Goal: Task Accomplishment & Management: Manage account settings

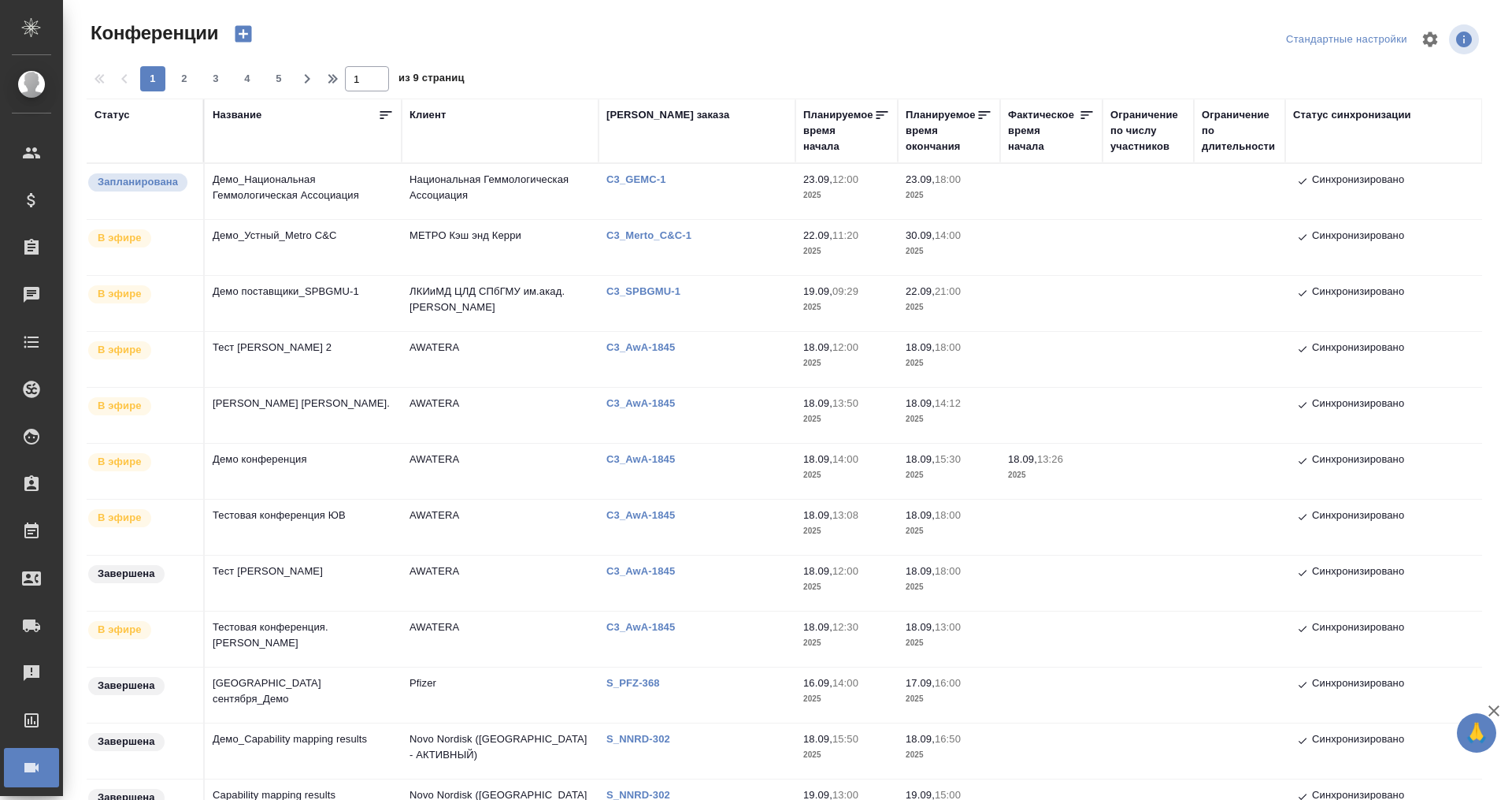
type input "[PERSON_NAME]"
click at [313, 232] on td "Демо_Устный_Metro C&C" at bounding box center [303, 248] width 197 height 56
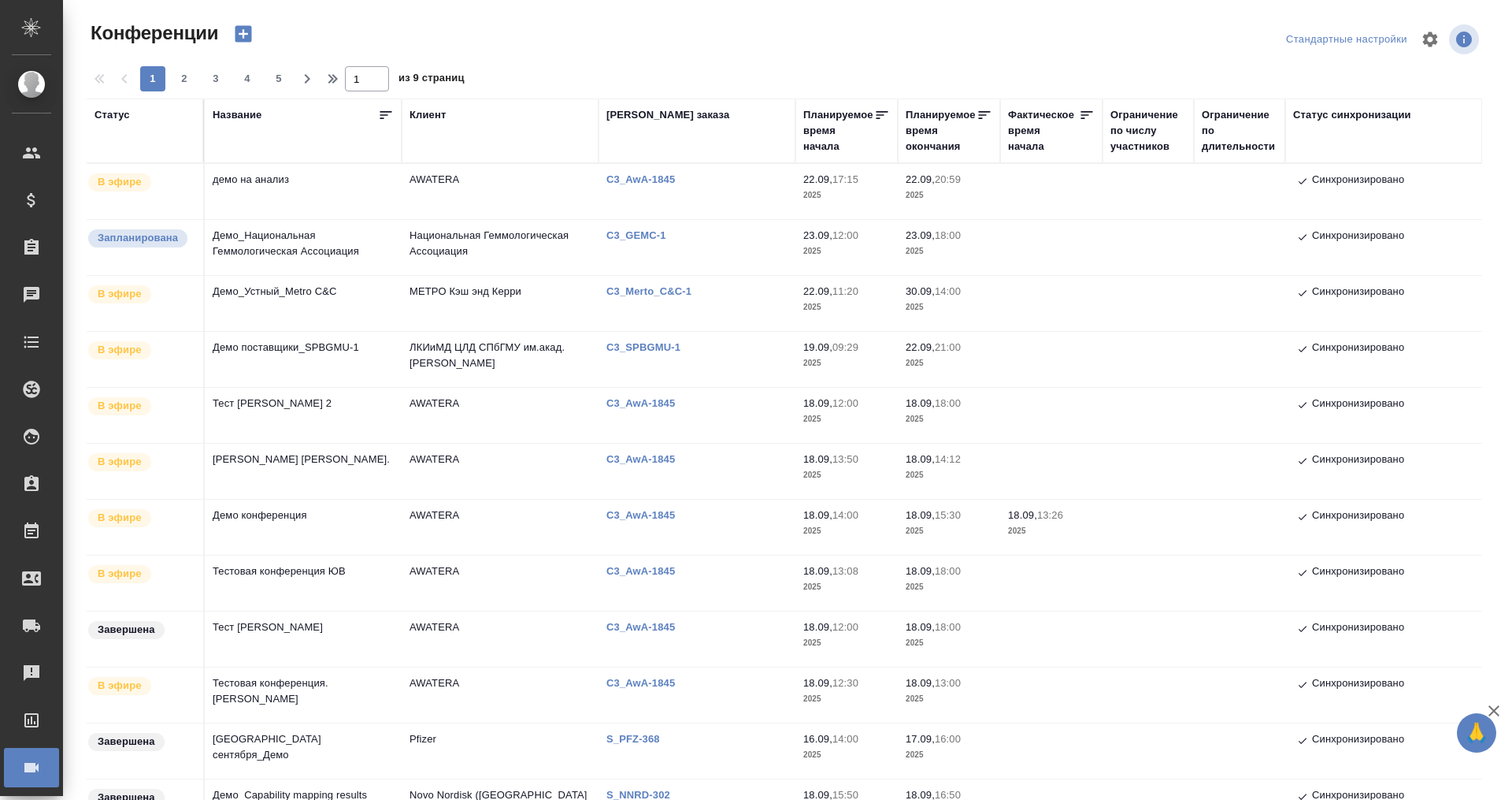
click at [423, 186] on td "AWATERA" at bounding box center [500, 191] width 197 height 56
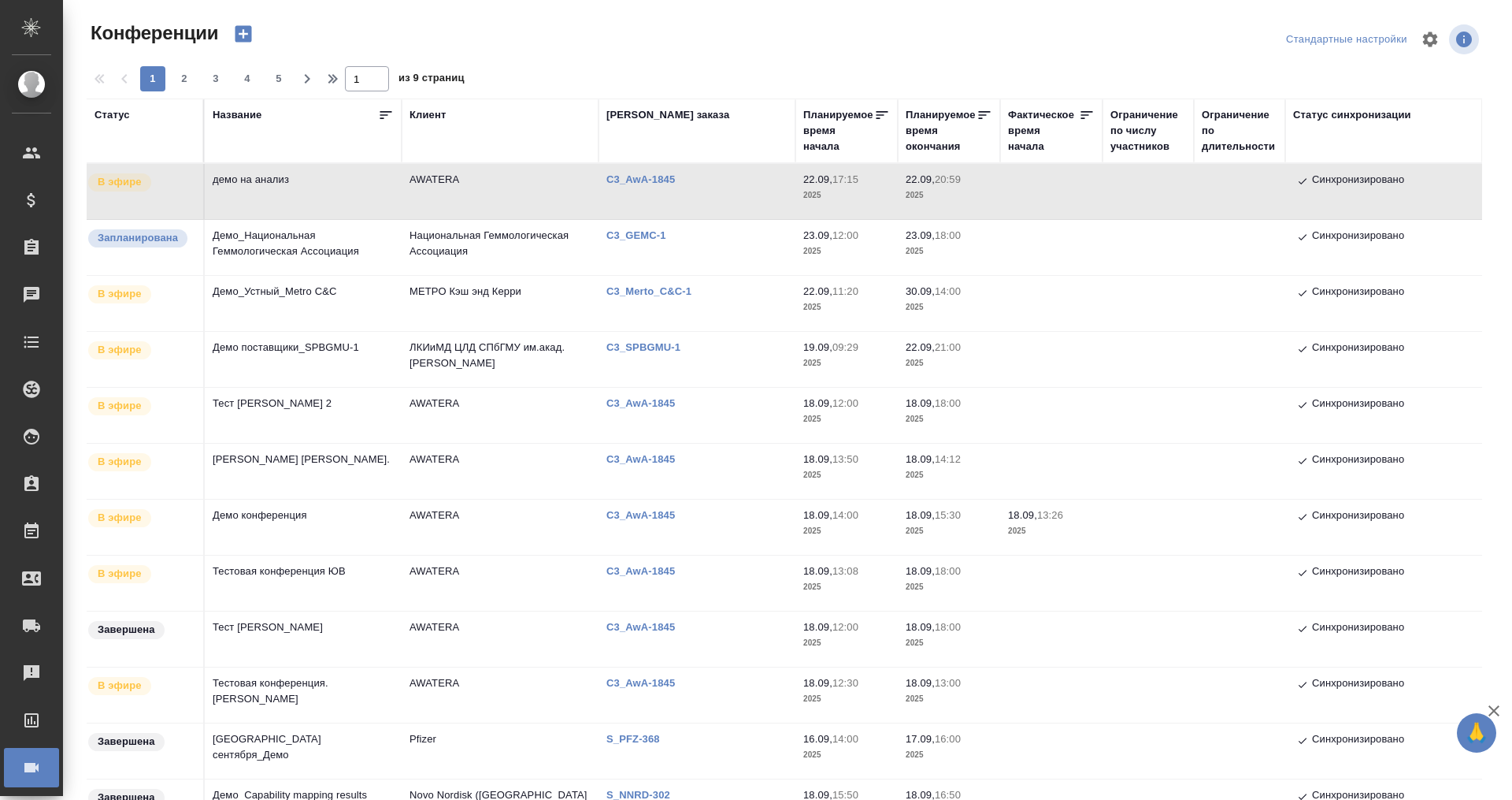
click at [423, 186] on td "AWATERA" at bounding box center [500, 191] width 197 height 56
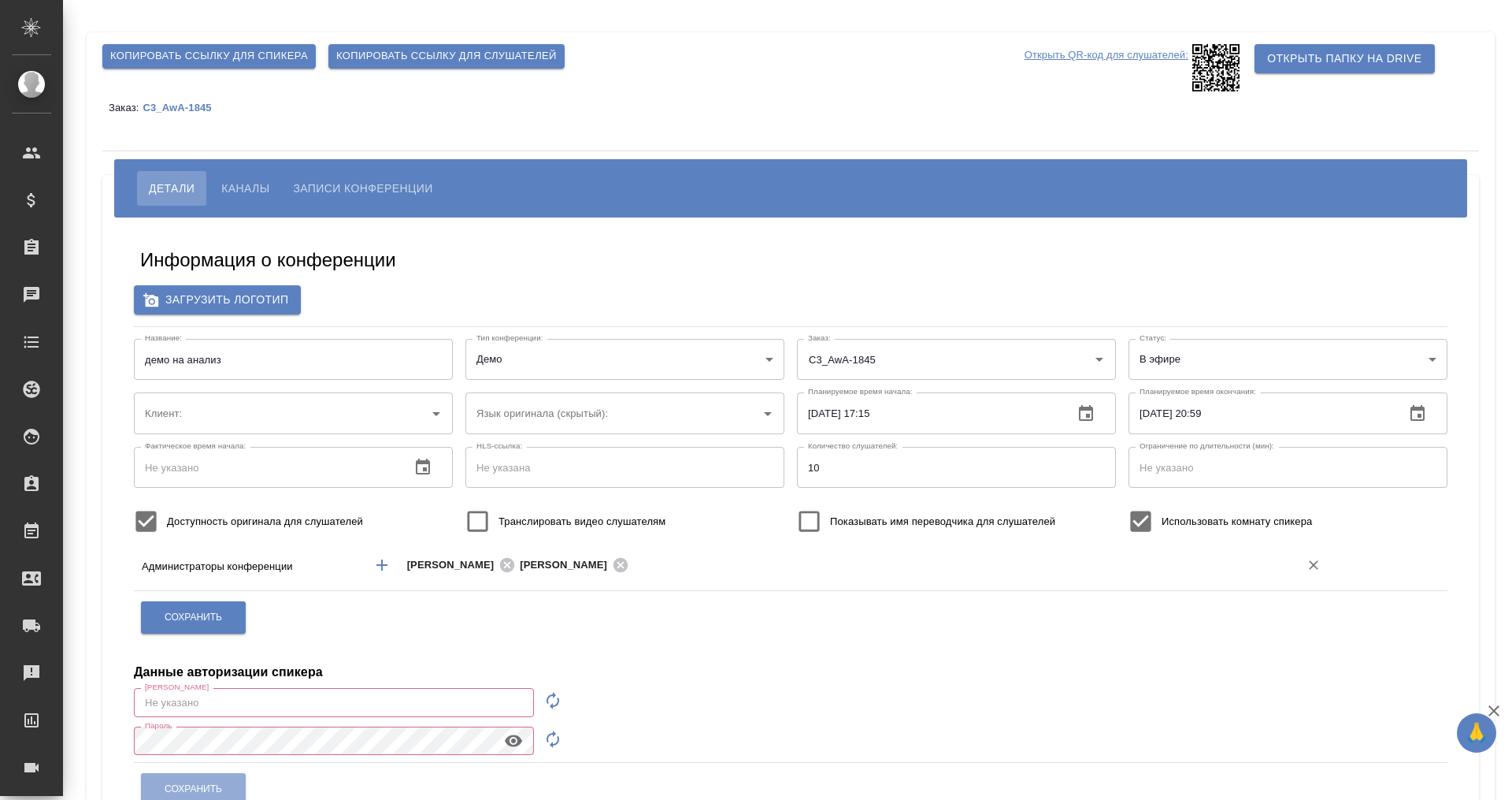
type input "AWATERA"
type input "m.plekhanova@awatera.com"
click at [368, 563] on button "Добавить менеджера" at bounding box center [382, 564] width 38 height 38
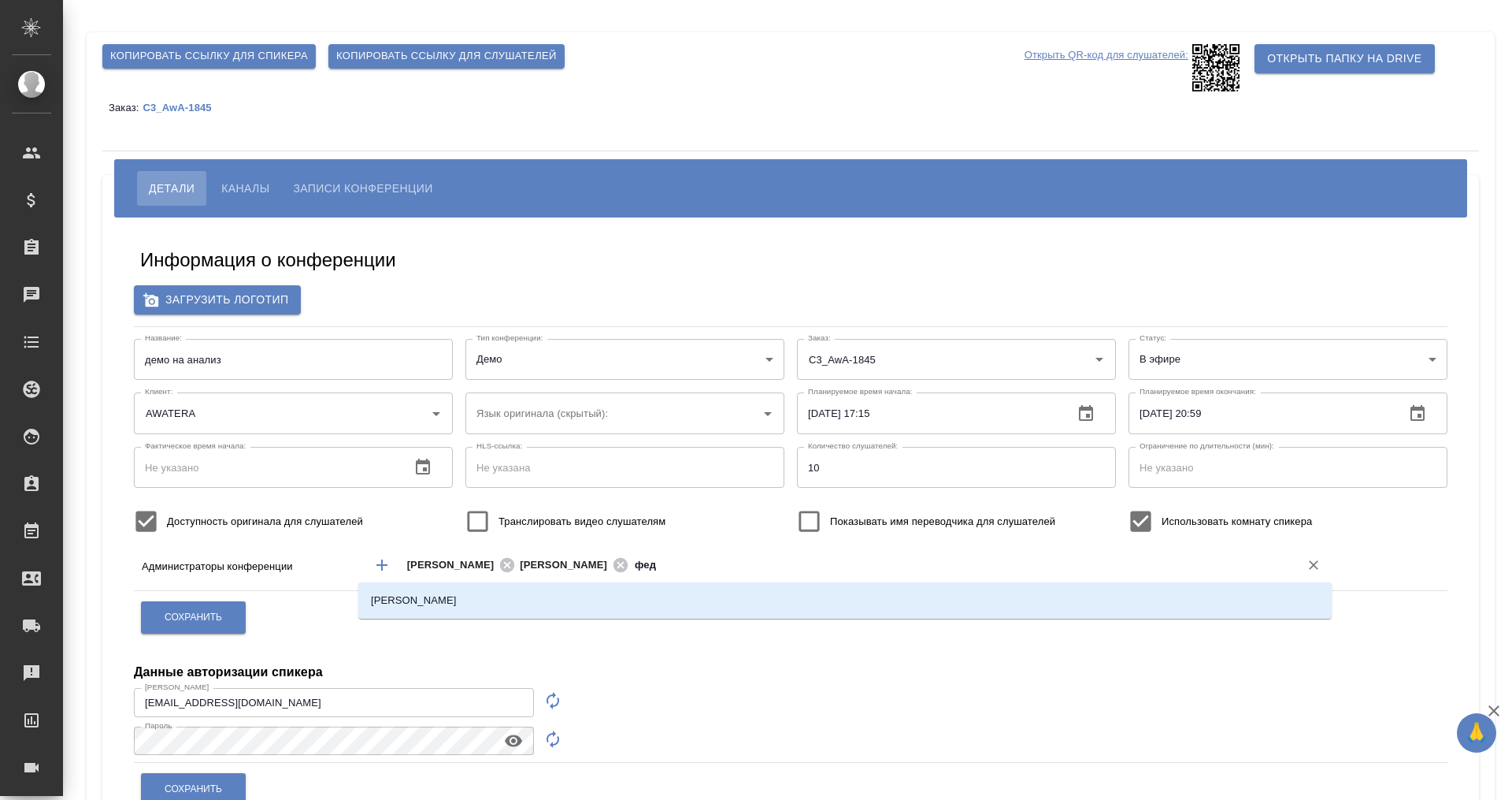
type input "федо"
click at [557, 594] on li "Федотова Ирина" at bounding box center [845, 599] width 973 height 28
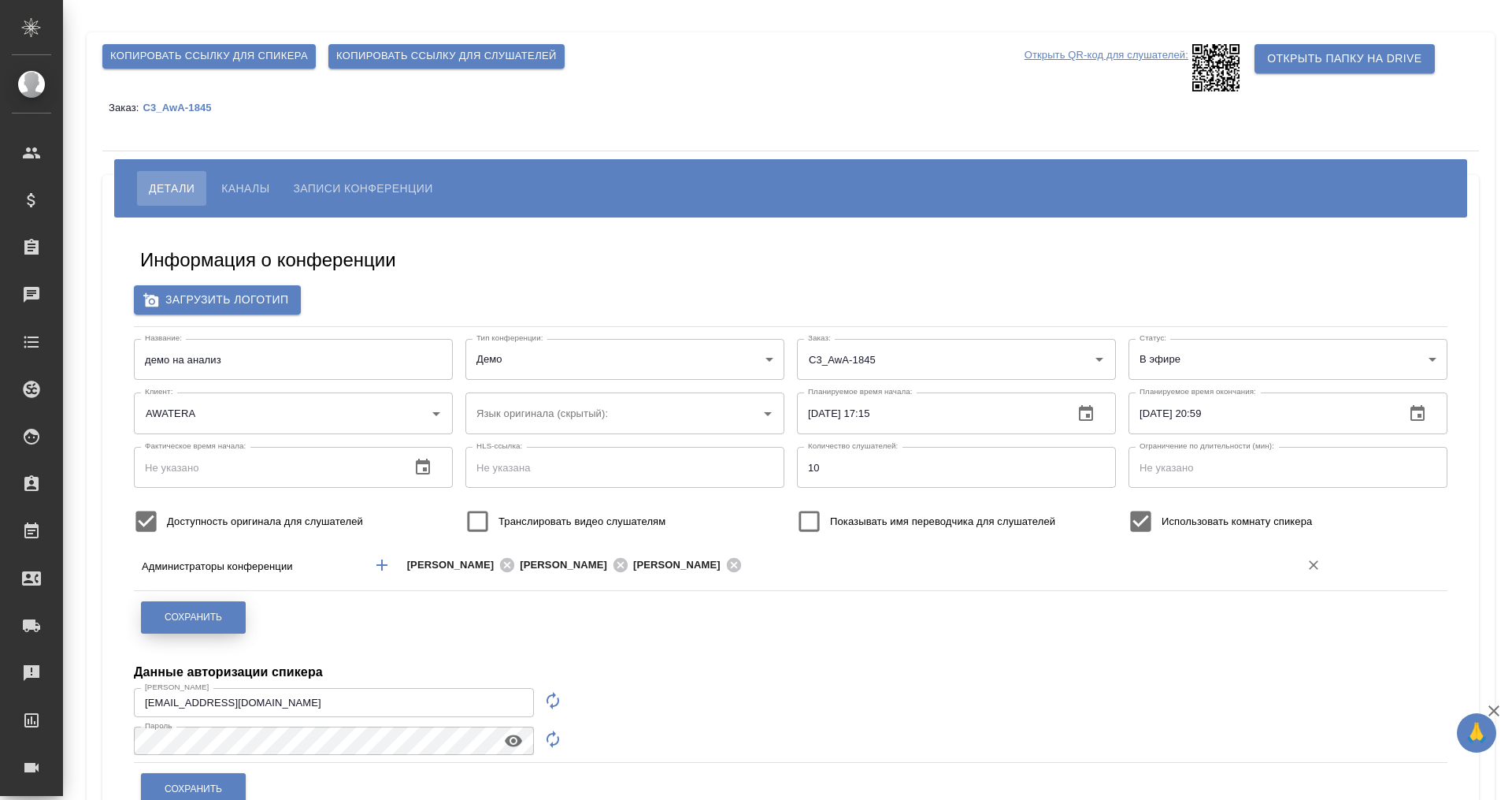
click at [152, 615] on button "Сохранить" at bounding box center [194, 617] width 105 height 32
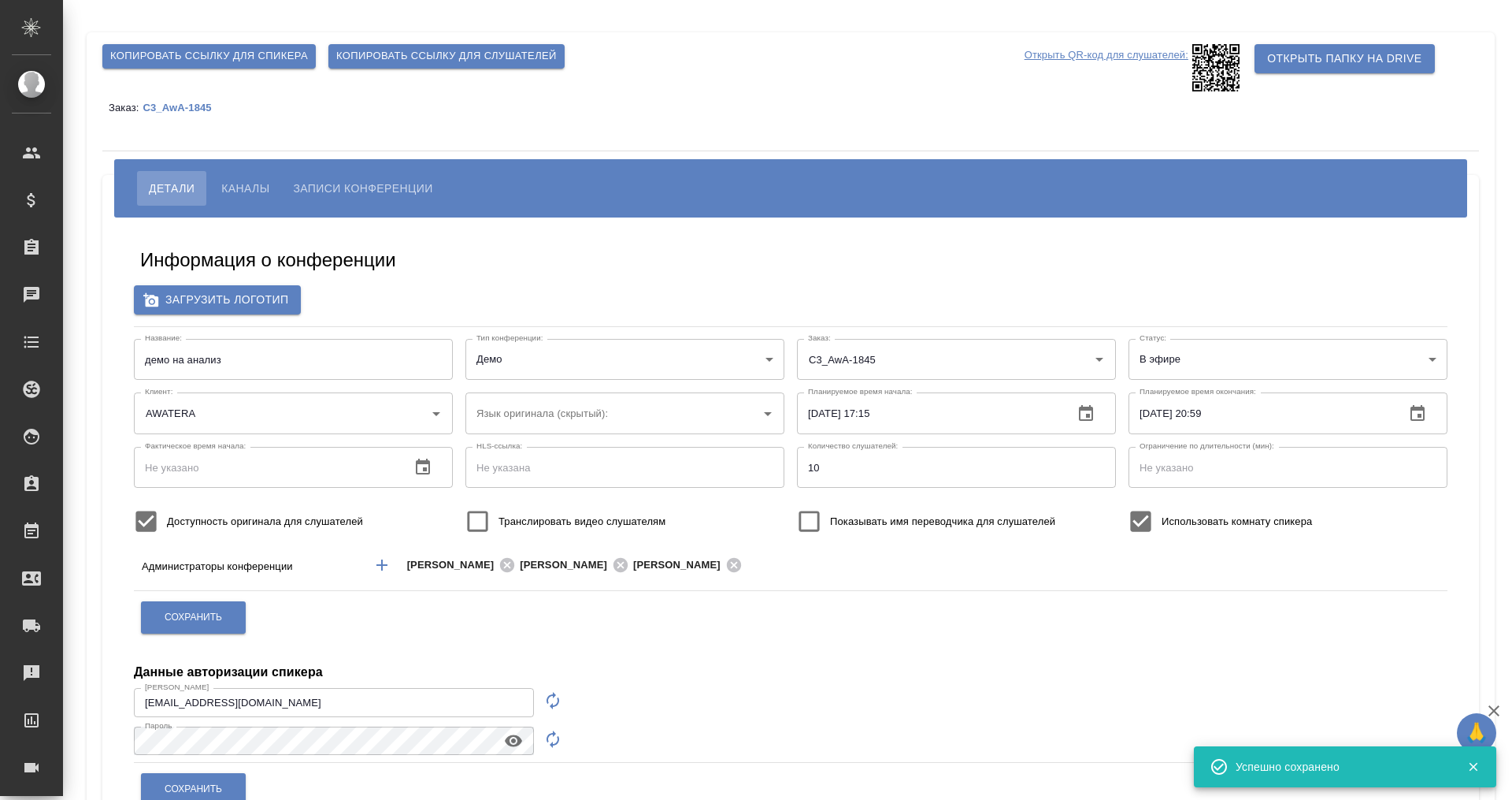
click at [1297, 645] on div "Данные авторизации спикера" at bounding box center [790, 662] width 1313 height 38
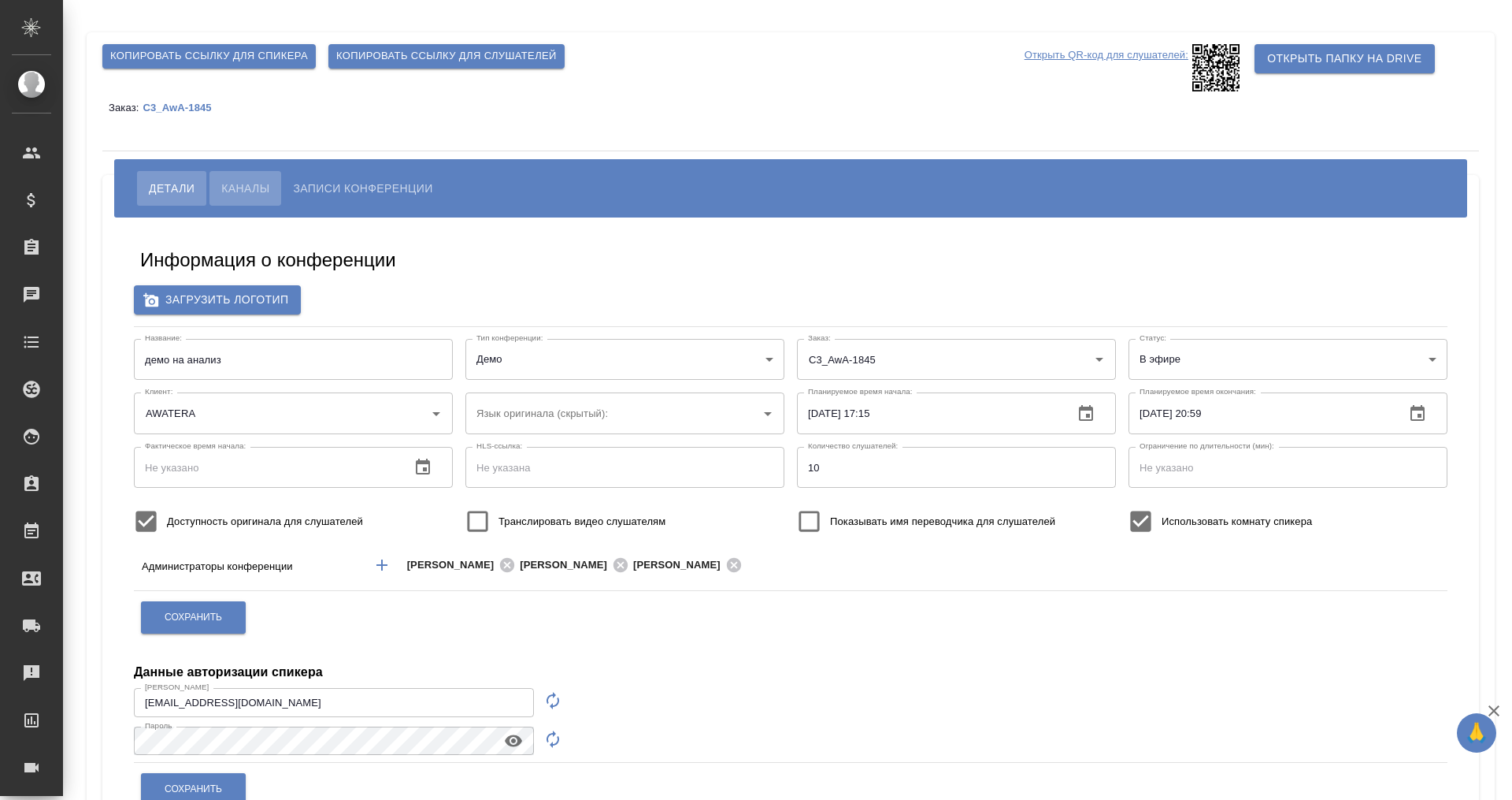
click at [232, 182] on span "Каналы" at bounding box center [245, 188] width 48 height 19
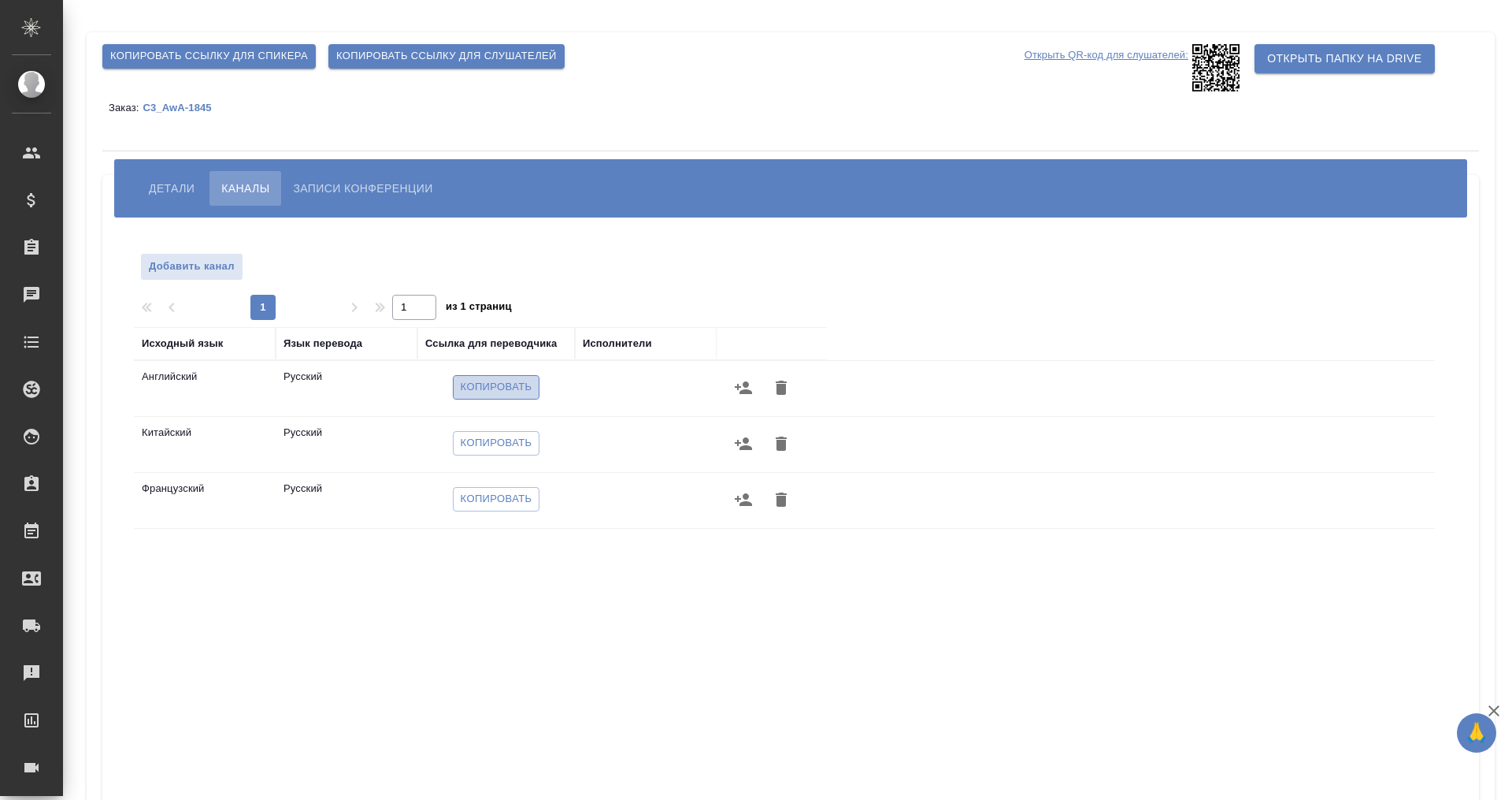
click at [498, 384] on span "Копировать" at bounding box center [497, 387] width 72 height 19
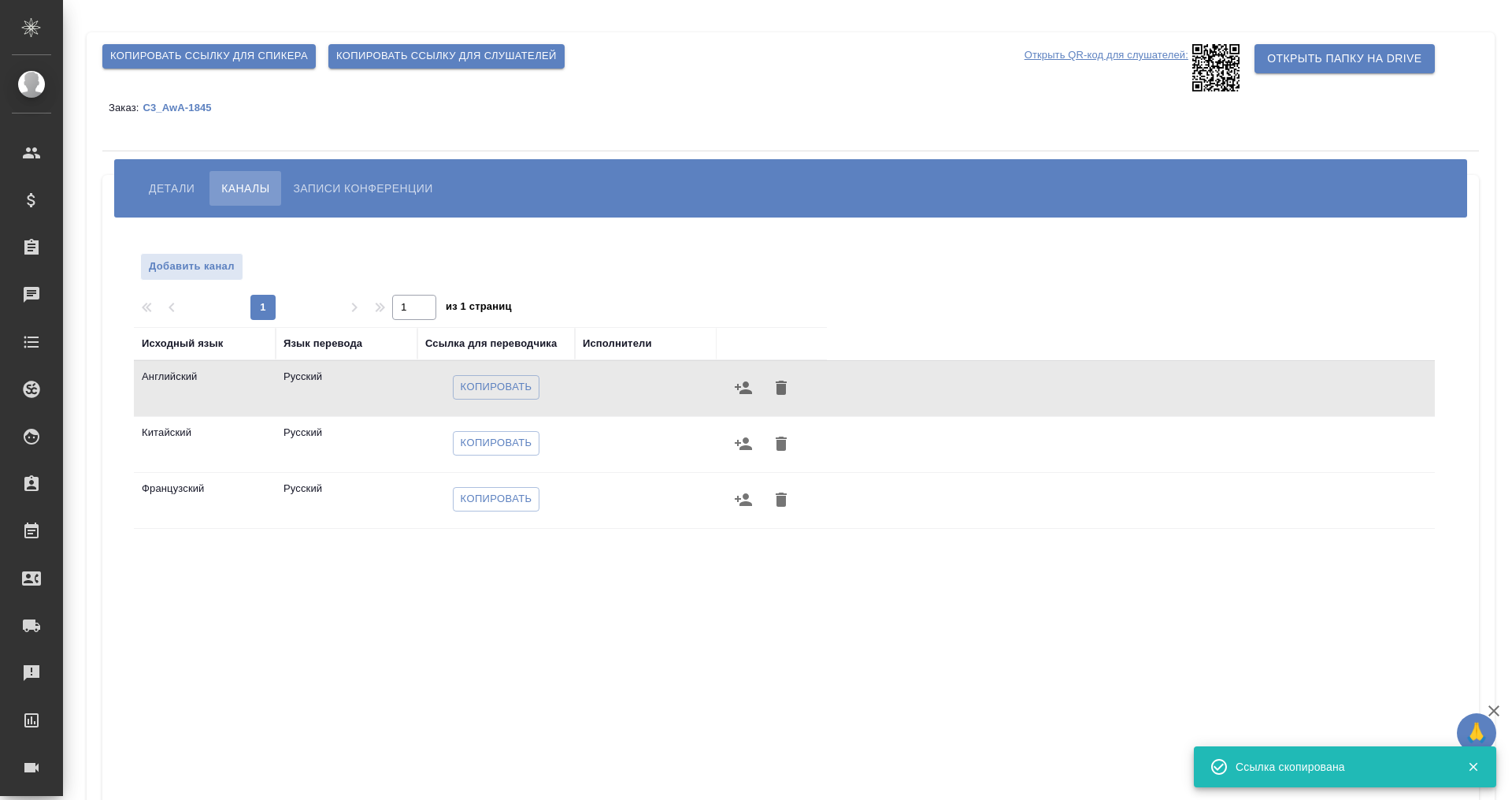
click at [386, 52] on span "Копировать ссылку для слушателей" at bounding box center [446, 57] width 220 height 19
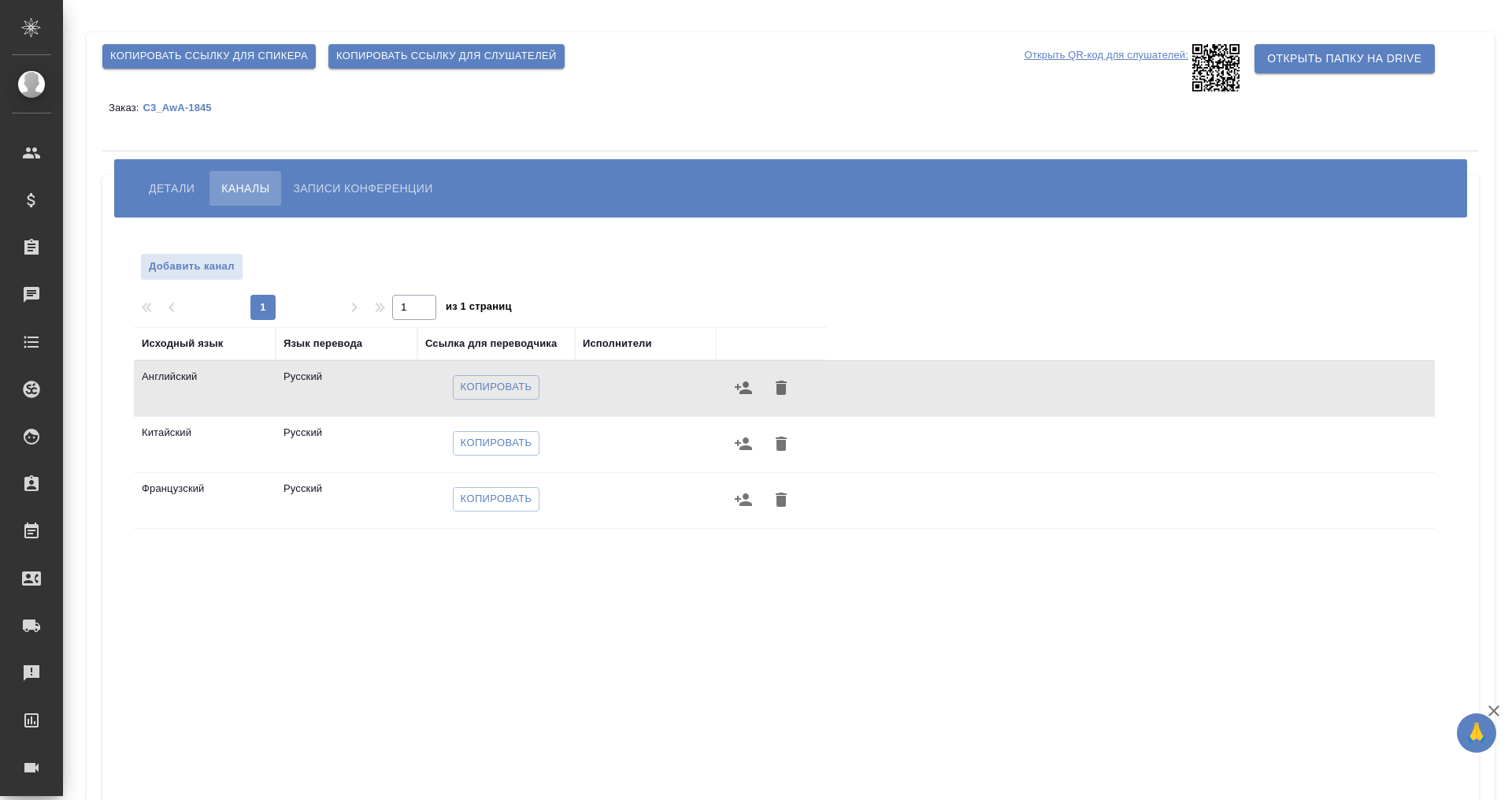
click at [162, 191] on span "Детали" at bounding box center [171, 188] width 46 height 19
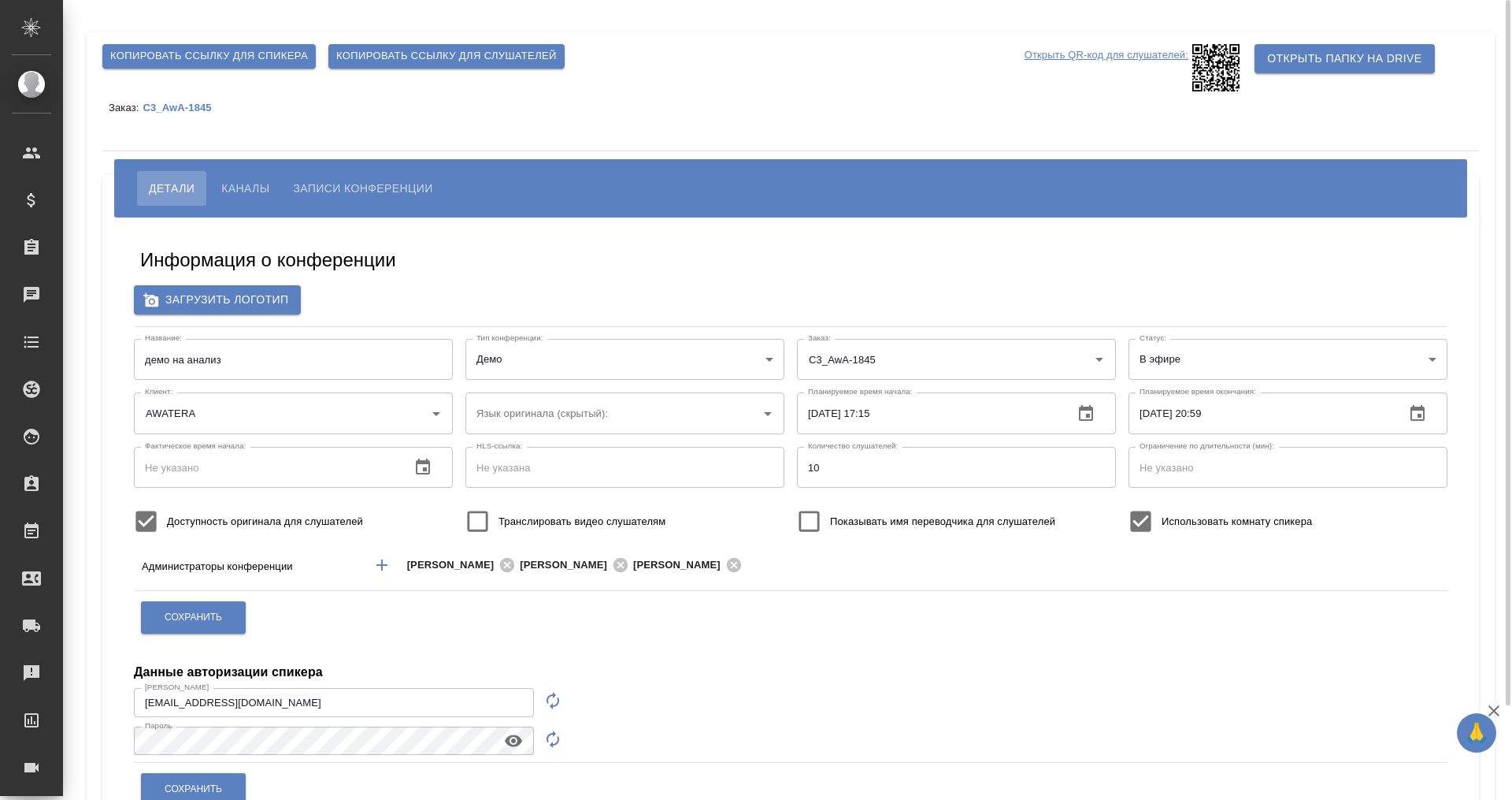
scroll to position [98, 0]
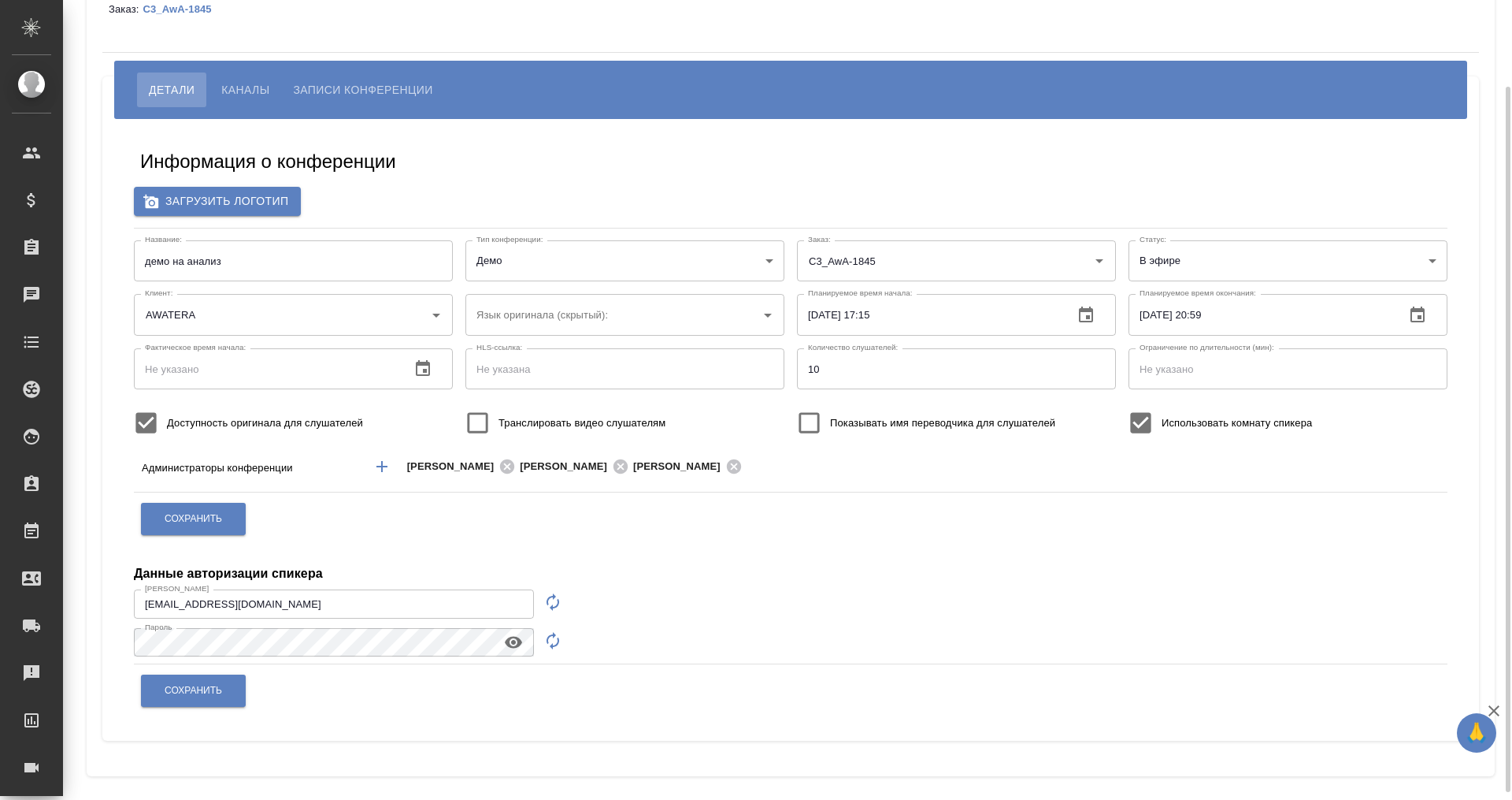
click at [548, 601] on icon "button" at bounding box center [552, 601] width 19 height 19
type input "speaker_rcPvCYT1"
click at [548, 643] on icon "button" at bounding box center [552, 640] width 13 height 18
click at [508, 635] on icon "button" at bounding box center [512, 641] width 19 height 19
drag, startPoint x: 302, startPoint y: 600, endPoint x: 139, endPoint y: 602, distance: 163.0
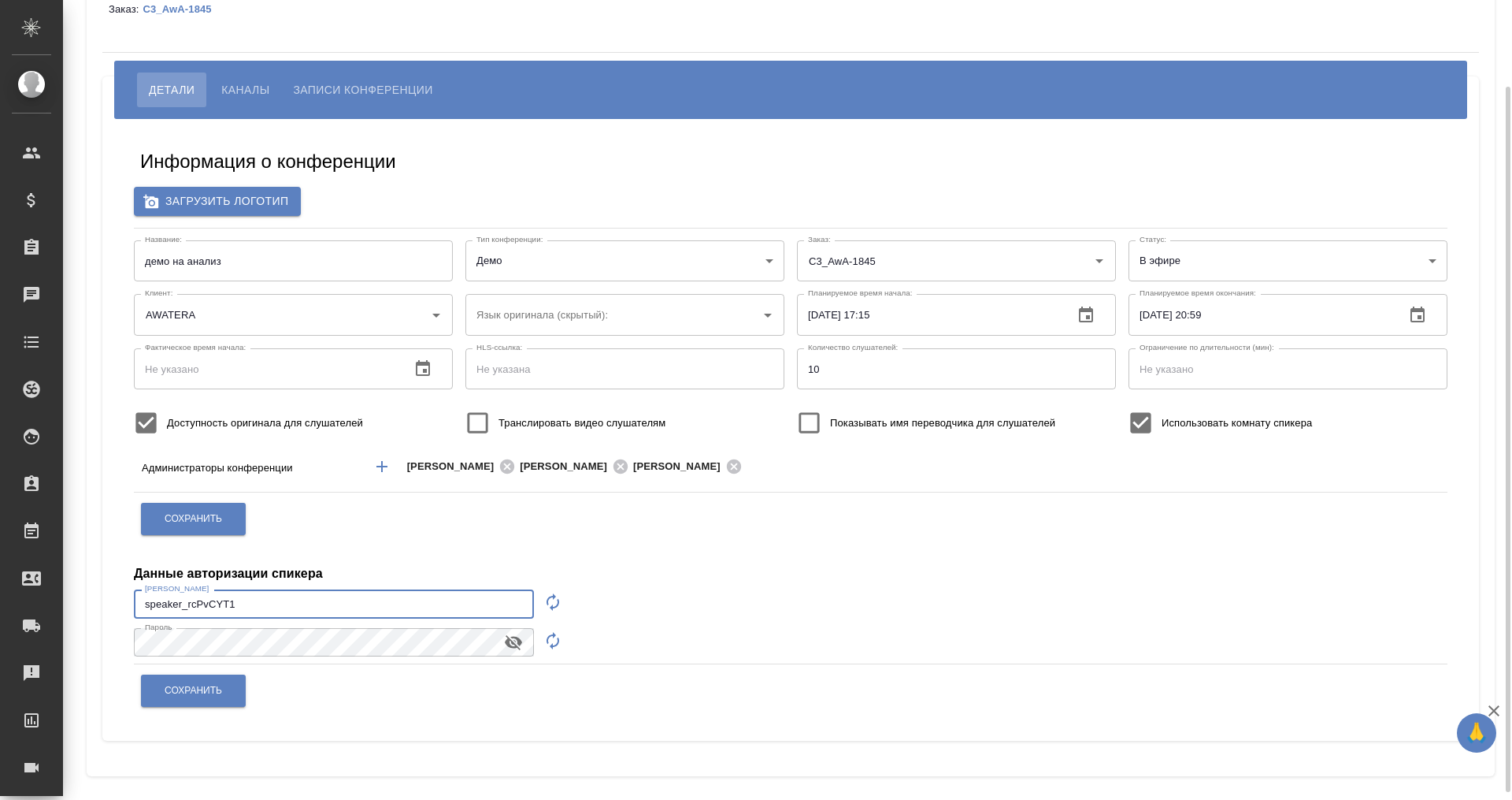
click at [139, 602] on input "speaker_rcPvCYT1" at bounding box center [333, 603] width 400 height 28
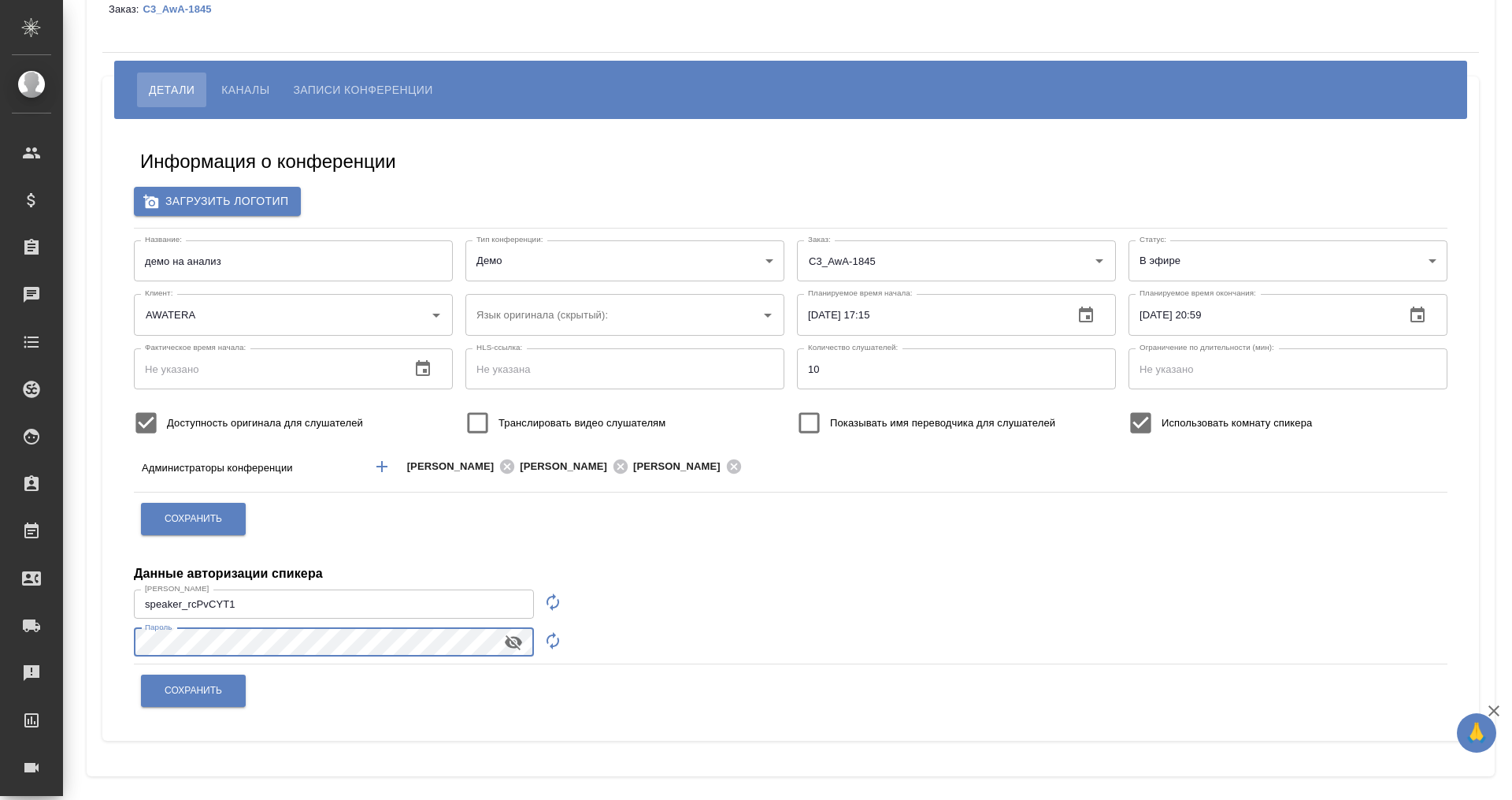
click at [129, 631] on div "Информация о конференции Загрузить логотип Название: демо на анализ Название: Т…" at bounding box center [790, 430] width 1345 height 598
click at [176, 688] on span "Сохранить" at bounding box center [193, 691] width 57 height 14
click at [540, 602] on button "button" at bounding box center [552, 601] width 38 height 38
type input "speaker_ucSrS1V5"
click at [545, 635] on icon "button" at bounding box center [552, 640] width 19 height 19
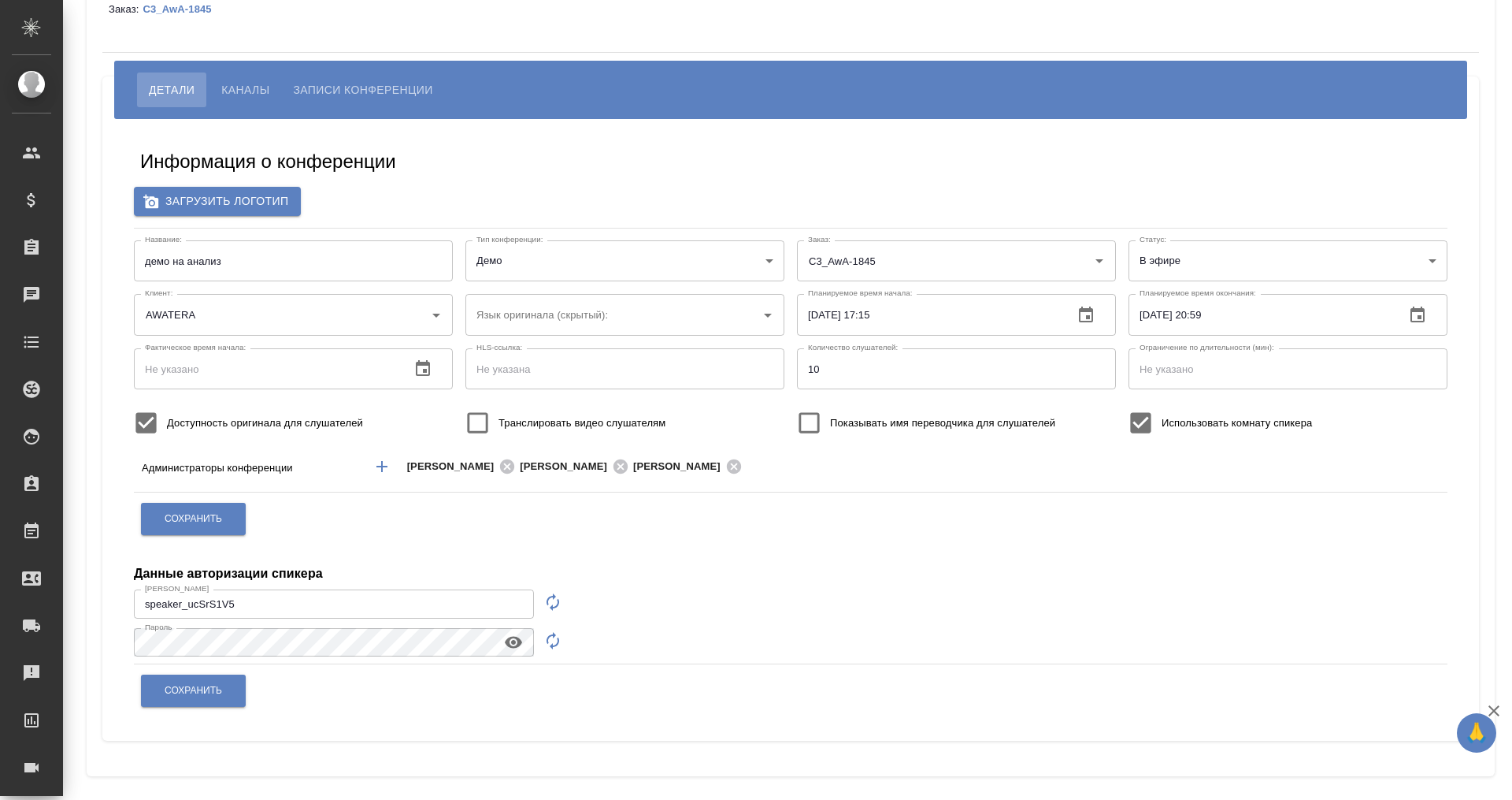
click at [507, 633] on icon "button" at bounding box center [512, 641] width 19 height 19
drag, startPoint x: 339, startPoint y: 597, endPoint x: 123, endPoint y: 602, distance: 216.1
click at [123, 602] on div "Информация о конференции Загрузить логотип Название: демо на анализ Название: Т…" at bounding box center [790, 430] width 1345 height 598
click at [132, 636] on div "Информация о конференции Загрузить логотип Название: демо на анализ Название: Т…" at bounding box center [790, 430] width 1345 height 598
click at [199, 672] on div "Сохранить" at bounding box center [193, 690] width 106 height 40
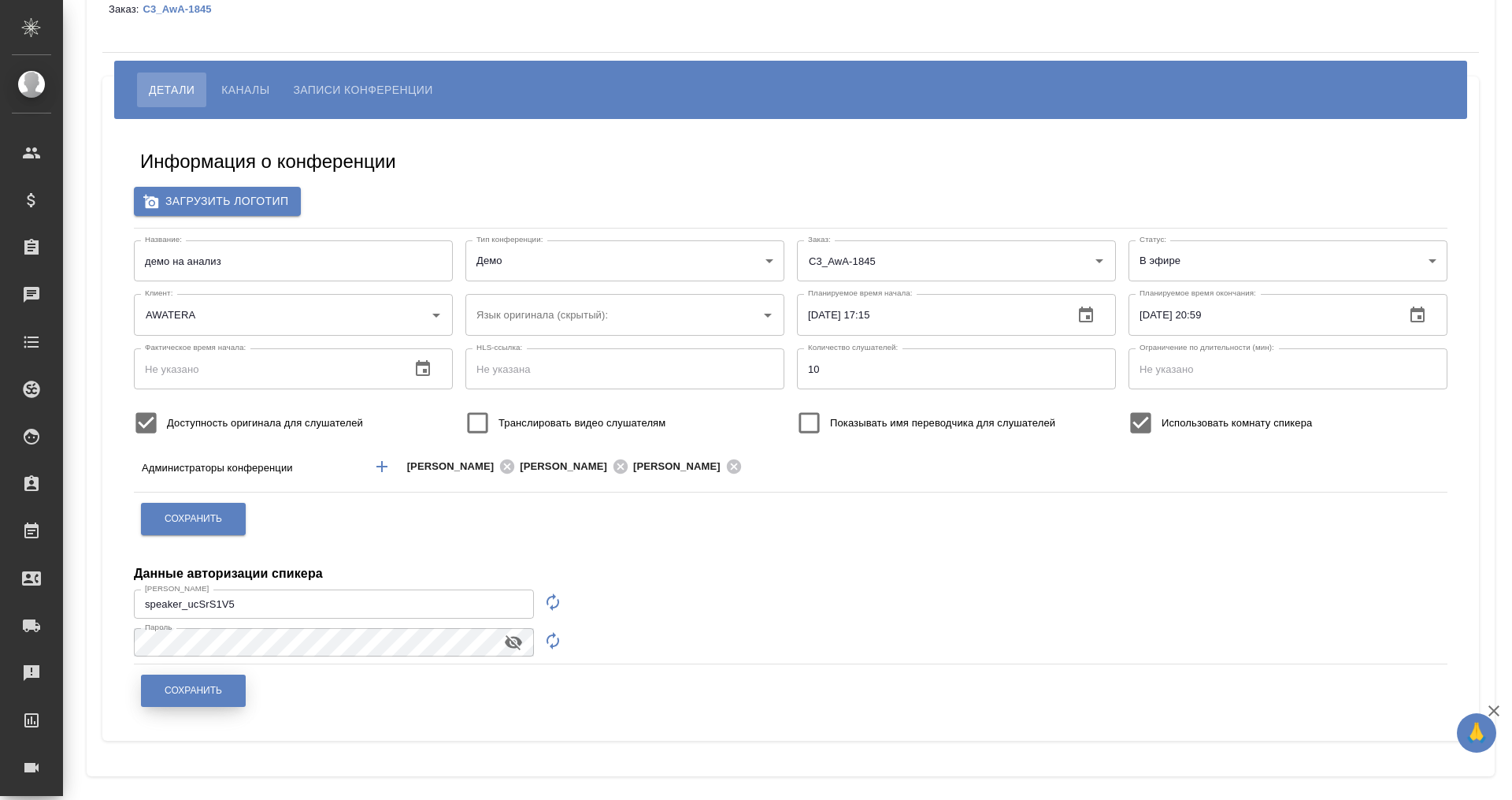
click at [200, 682] on button "Сохранить" at bounding box center [194, 690] width 105 height 32
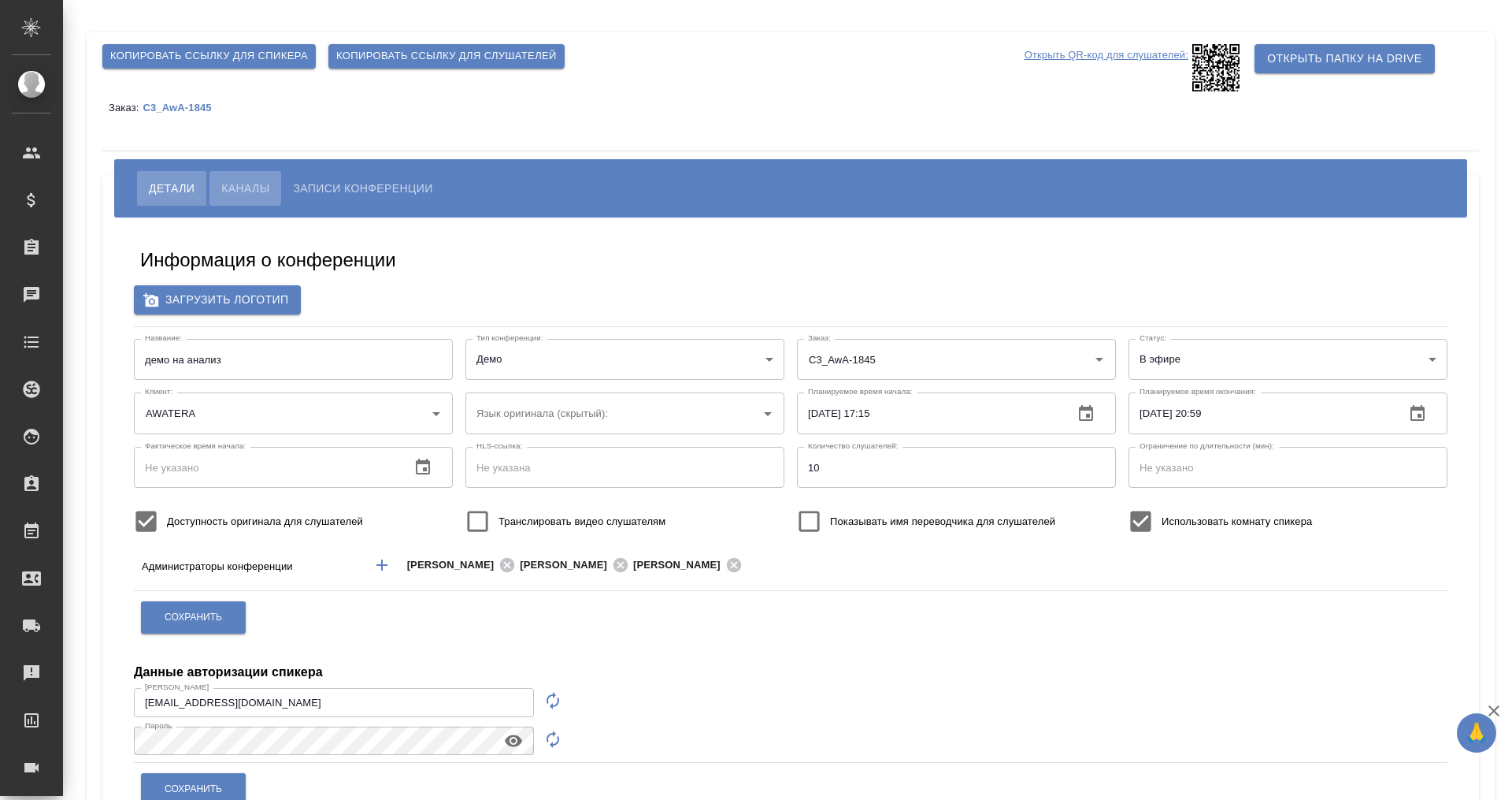
click at [248, 171] on button "Каналы" at bounding box center [246, 188] width 72 height 35
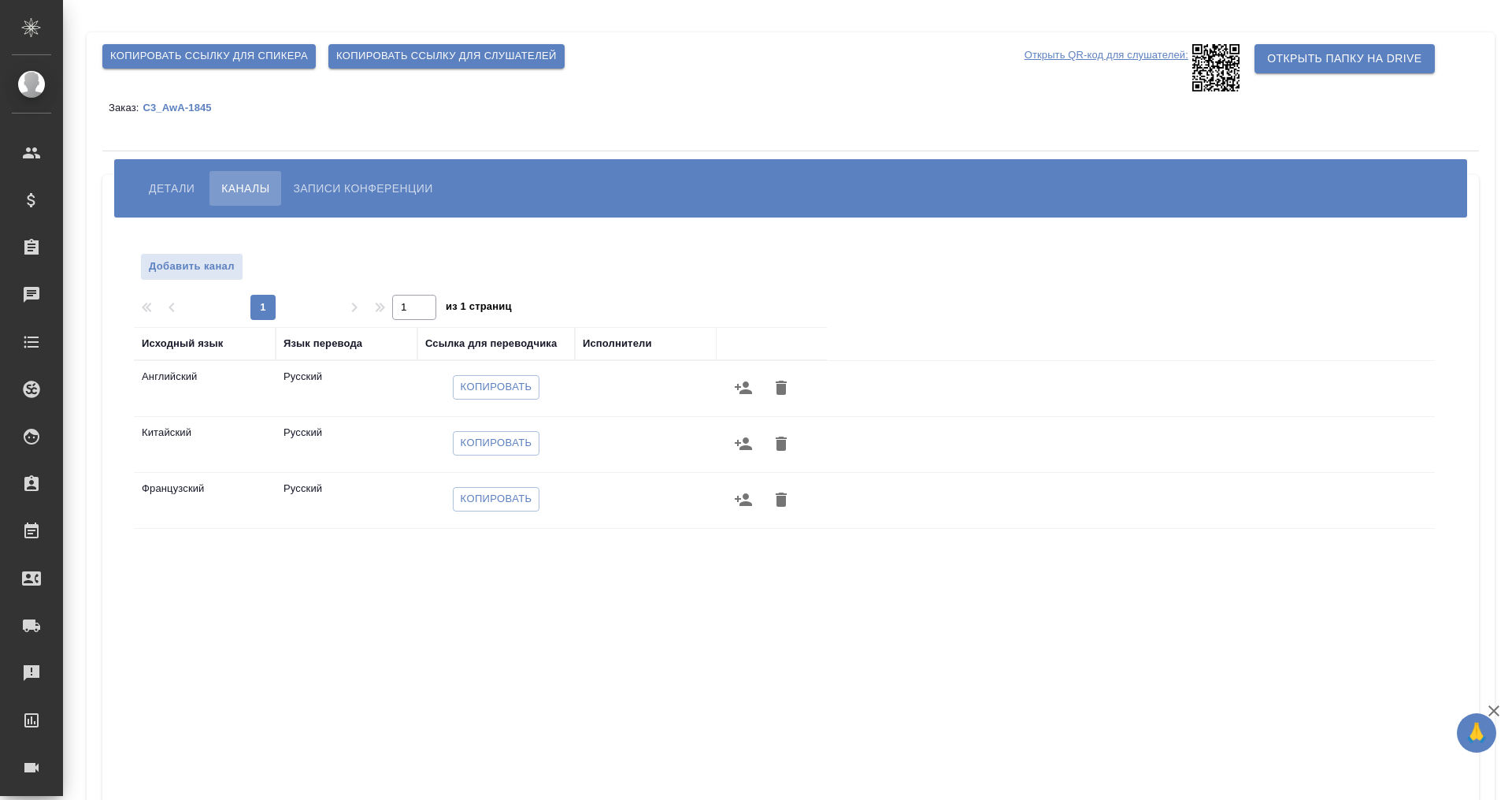
click at [165, 177] on button "Детали" at bounding box center [171, 188] width 69 height 35
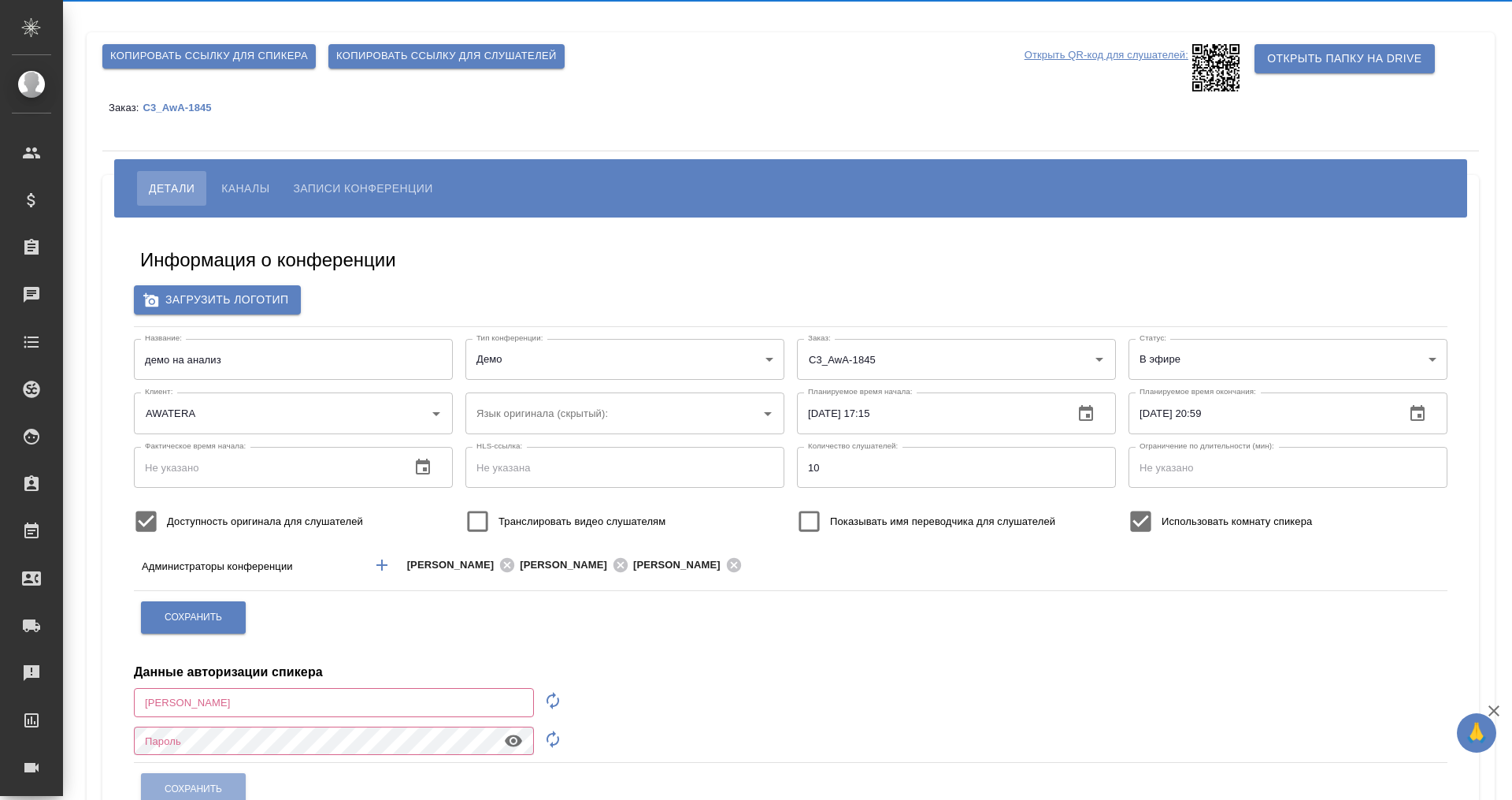
type input "m.plekhanova@awatera.com"
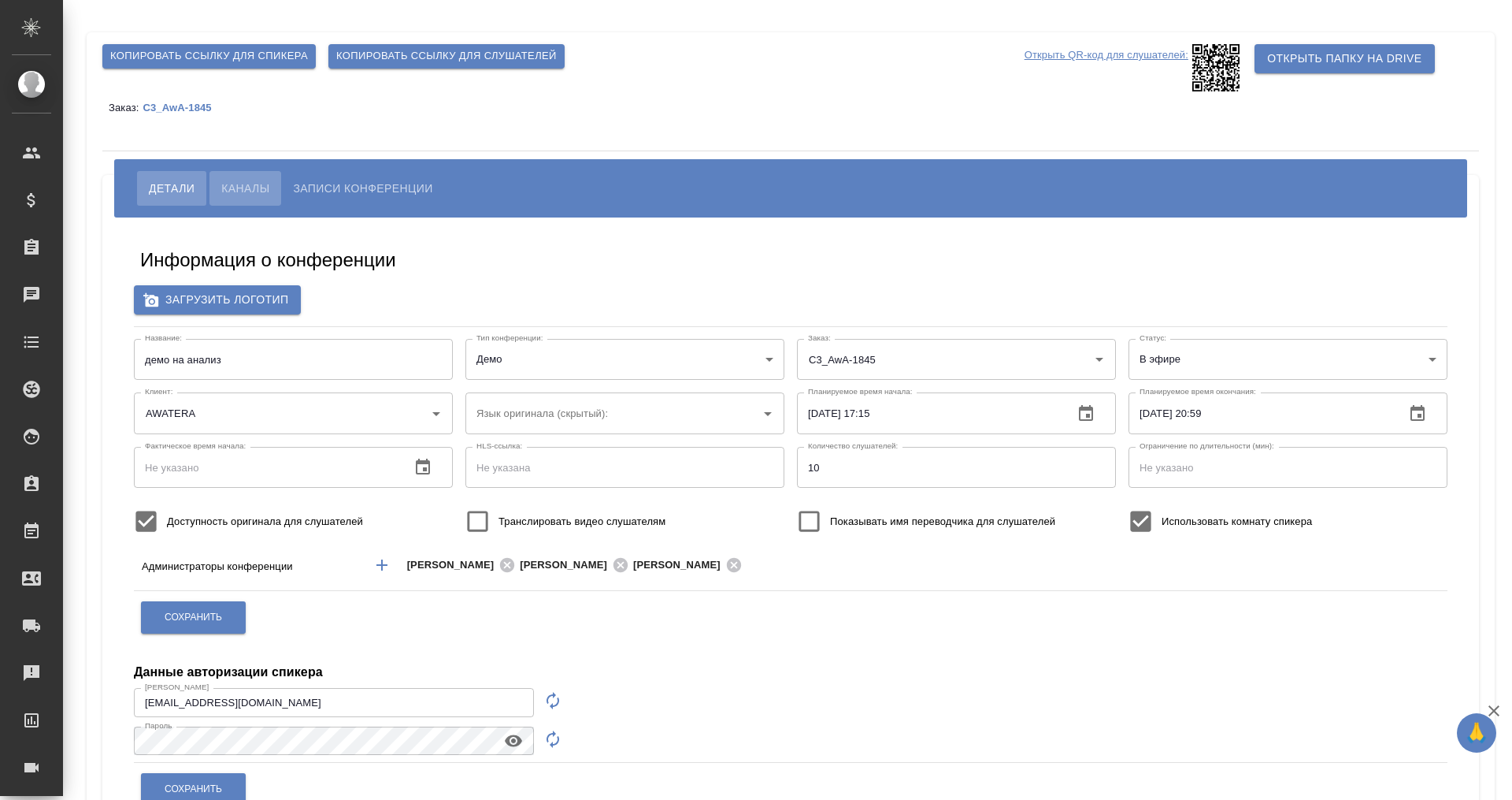
click at [246, 189] on span "Каналы" at bounding box center [245, 188] width 48 height 19
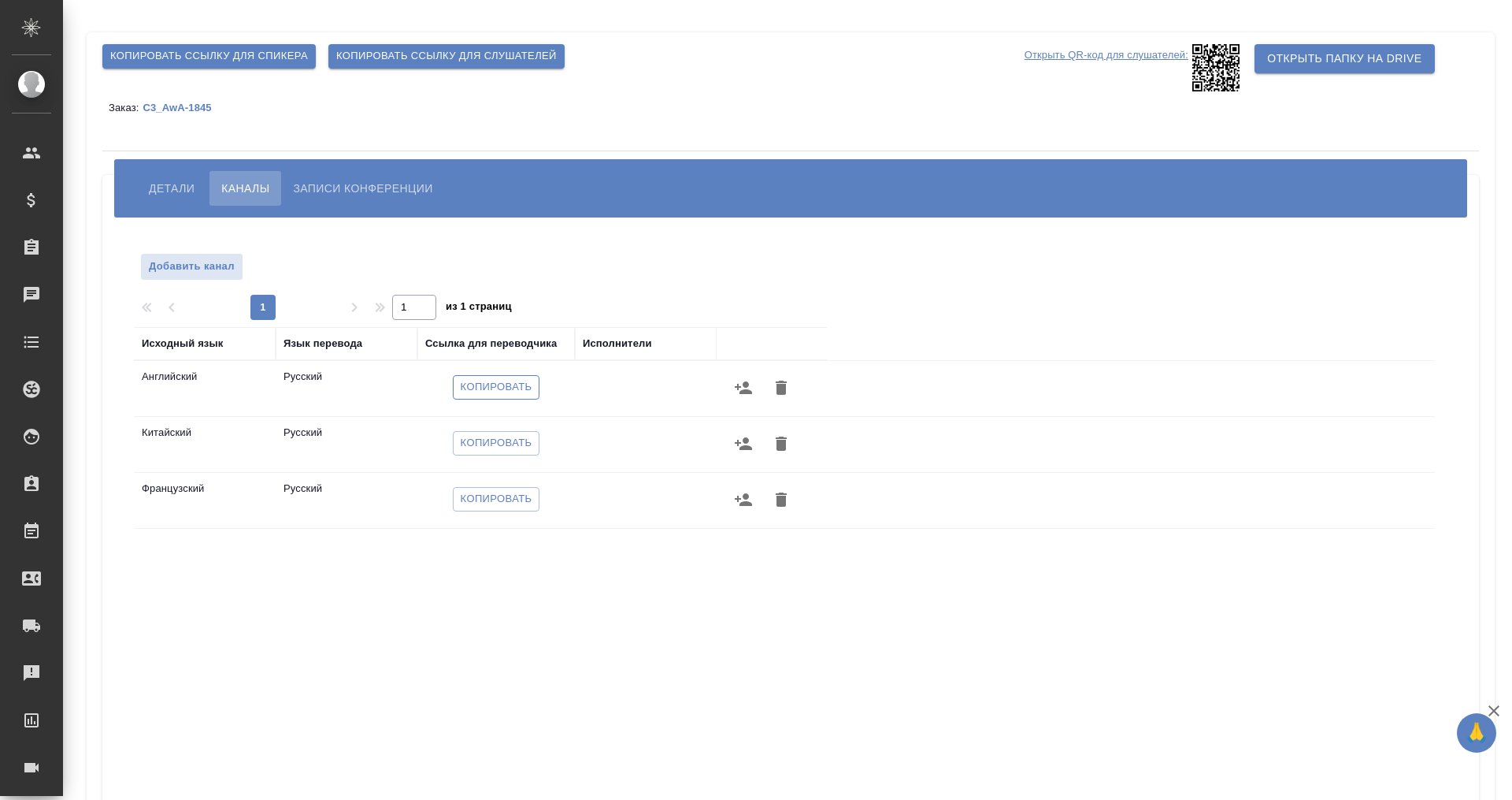
click at [476, 389] on span "Копировать" at bounding box center [497, 387] width 72 height 19
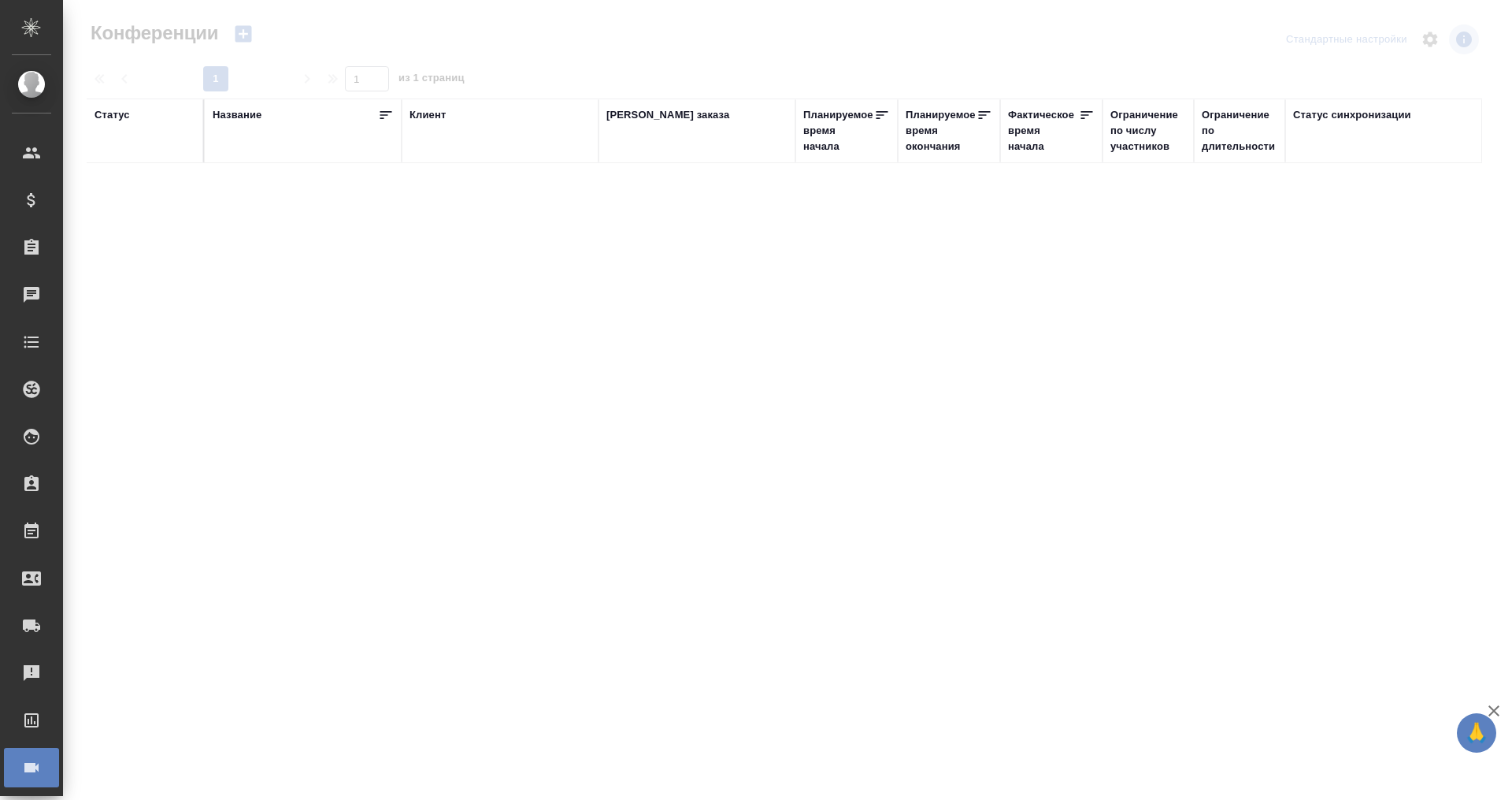
type input "[PERSON_NAME]"
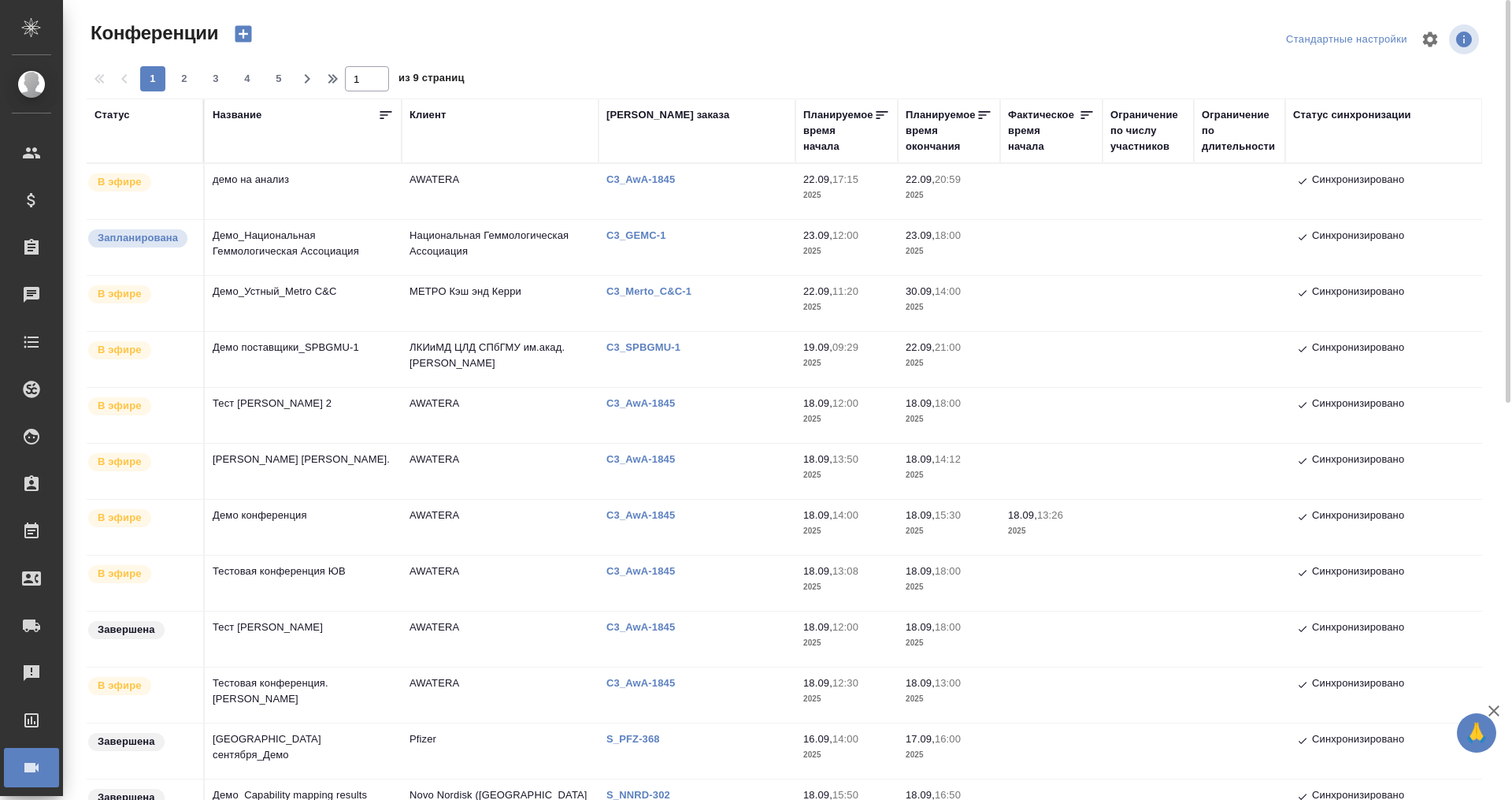
click at [107, 142] on div "Статус" at bounding box center [144, 131] width 100 height 48
click at [107, 107] on div "Статус" at bounding box center [112, 115] width 35 height 16
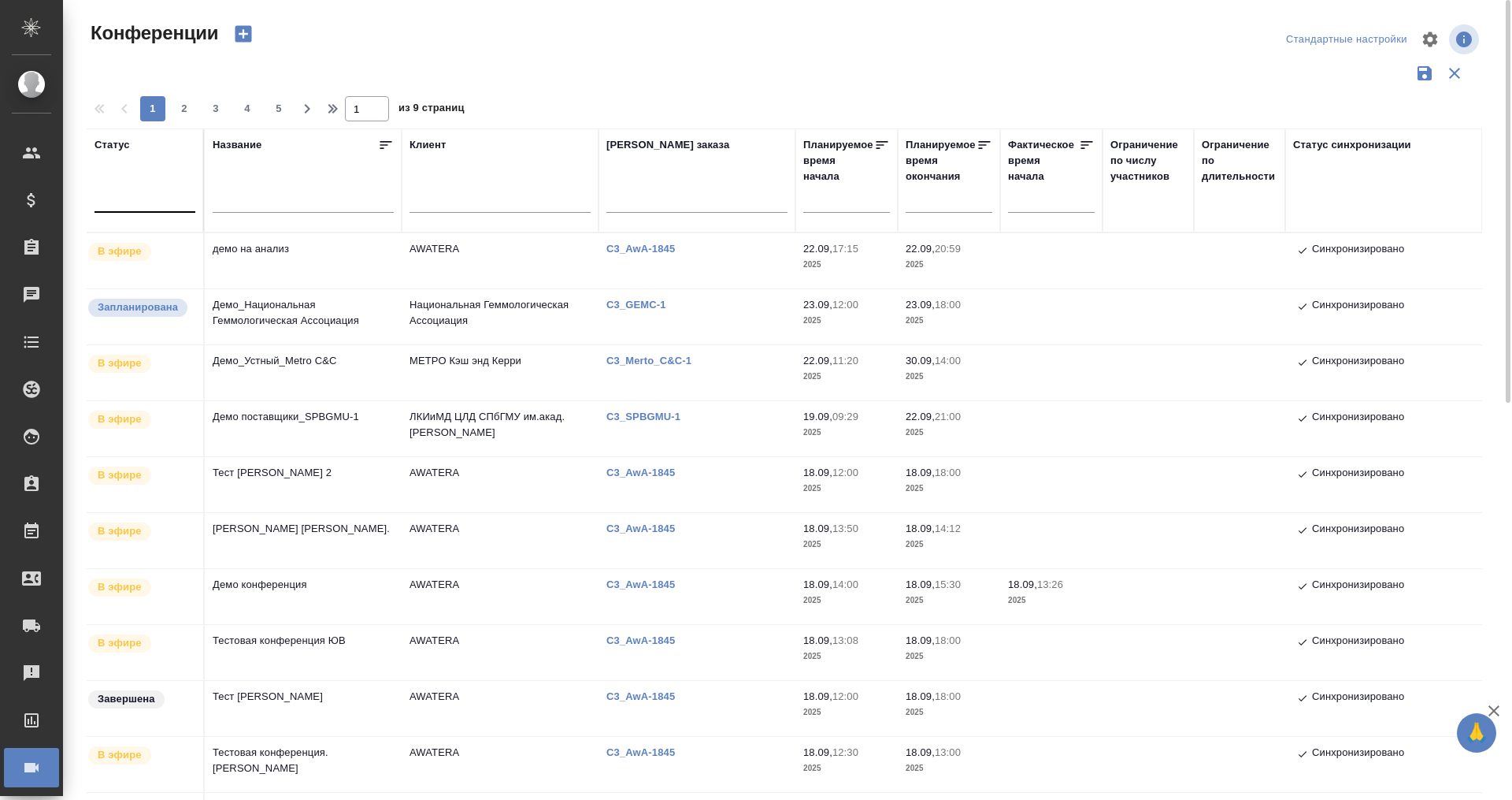
click at [147, 186] on div at bounding box center [144, 196] width 100 height 22
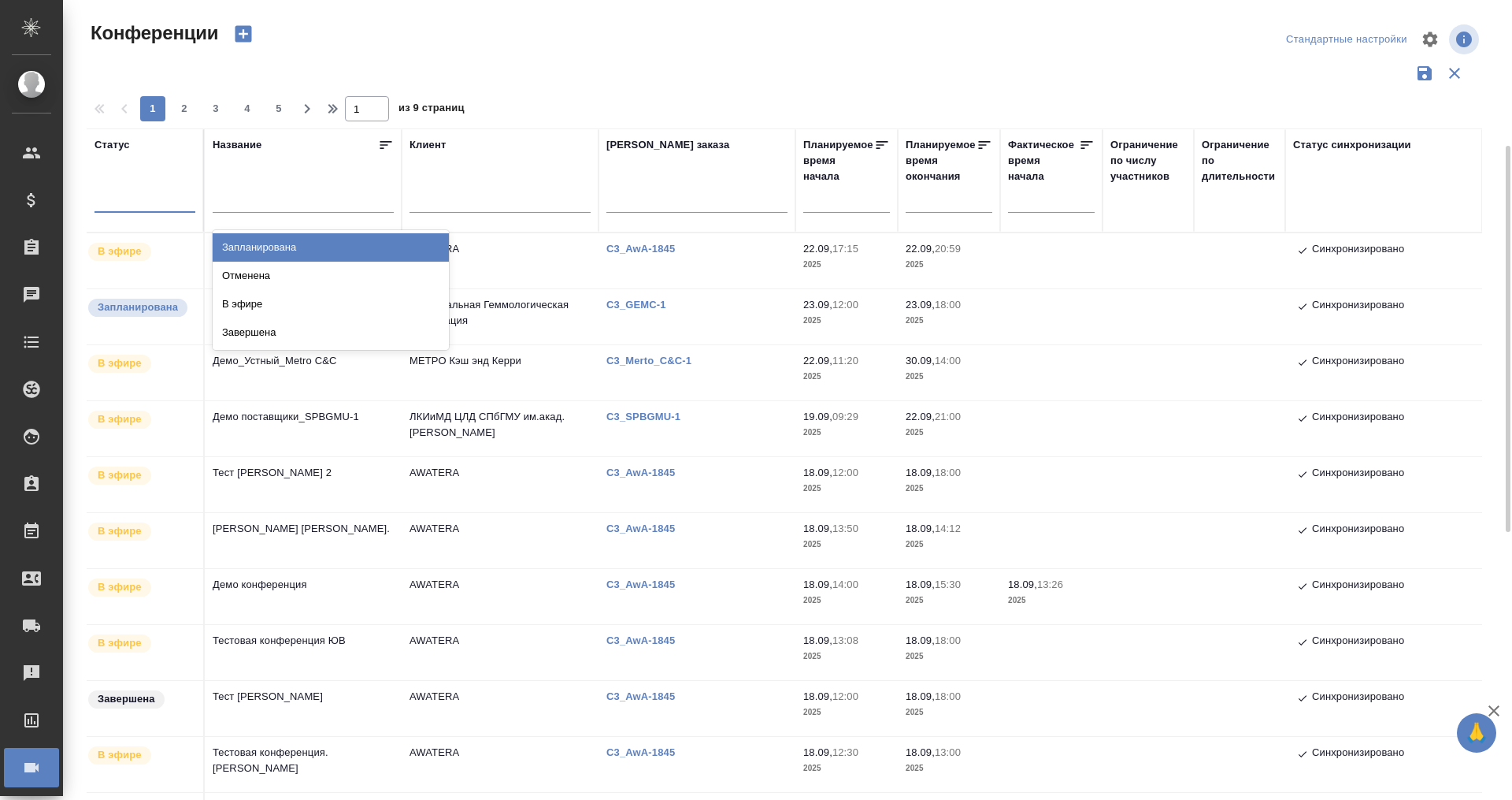
scroll to position [98, 0]
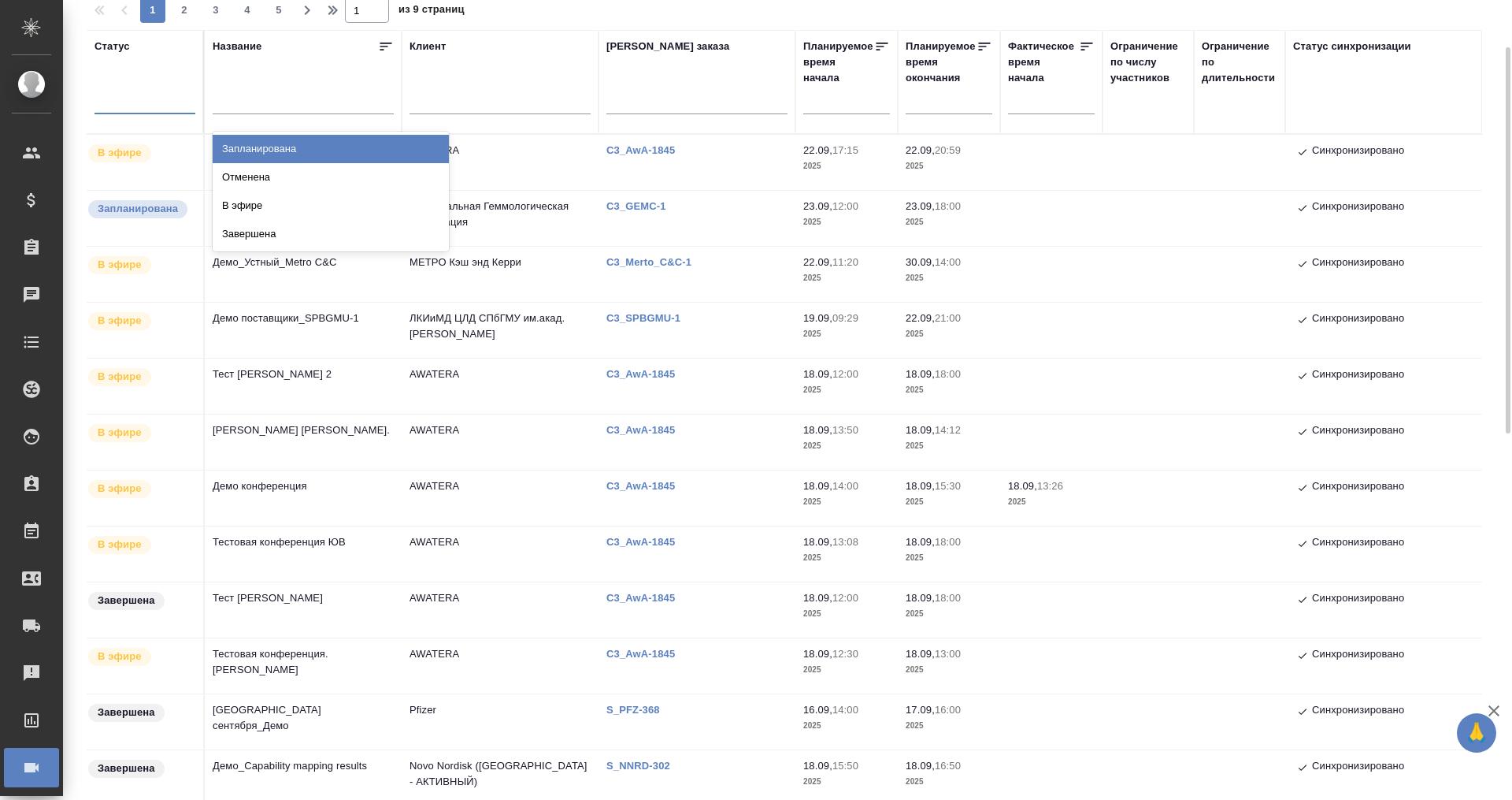
click at [359, 149] on div "Запланирована" at bounding box center [330, 148] width 237 height 28
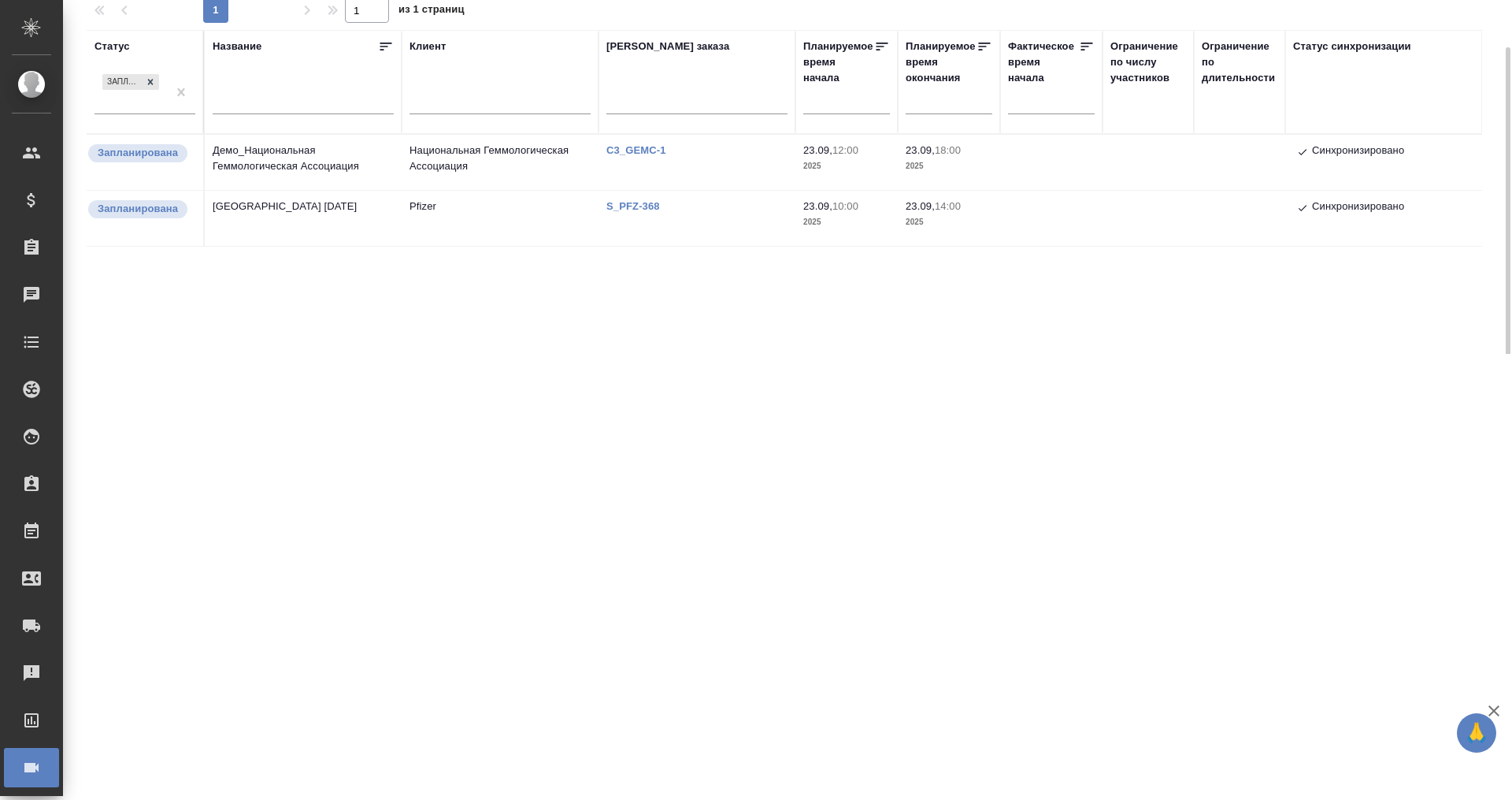
click at [724, 423] on div ".cls-1 fill:#fff; AWATERA Плеханова Мария m.plekhanova Клиенты Спецификации Зак…" at bounding box center [756, 400] width 1512 height 800
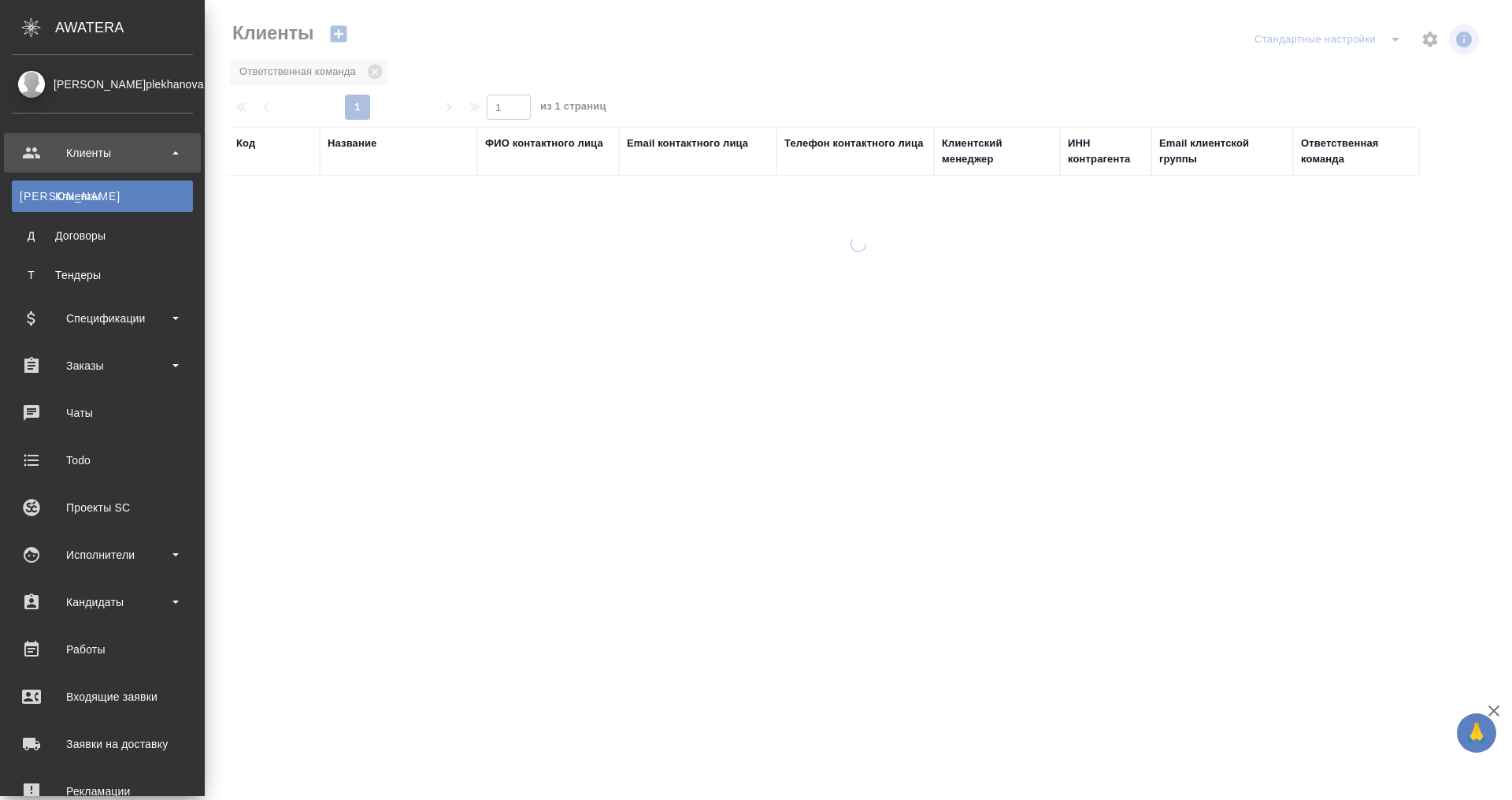
select select "RU"
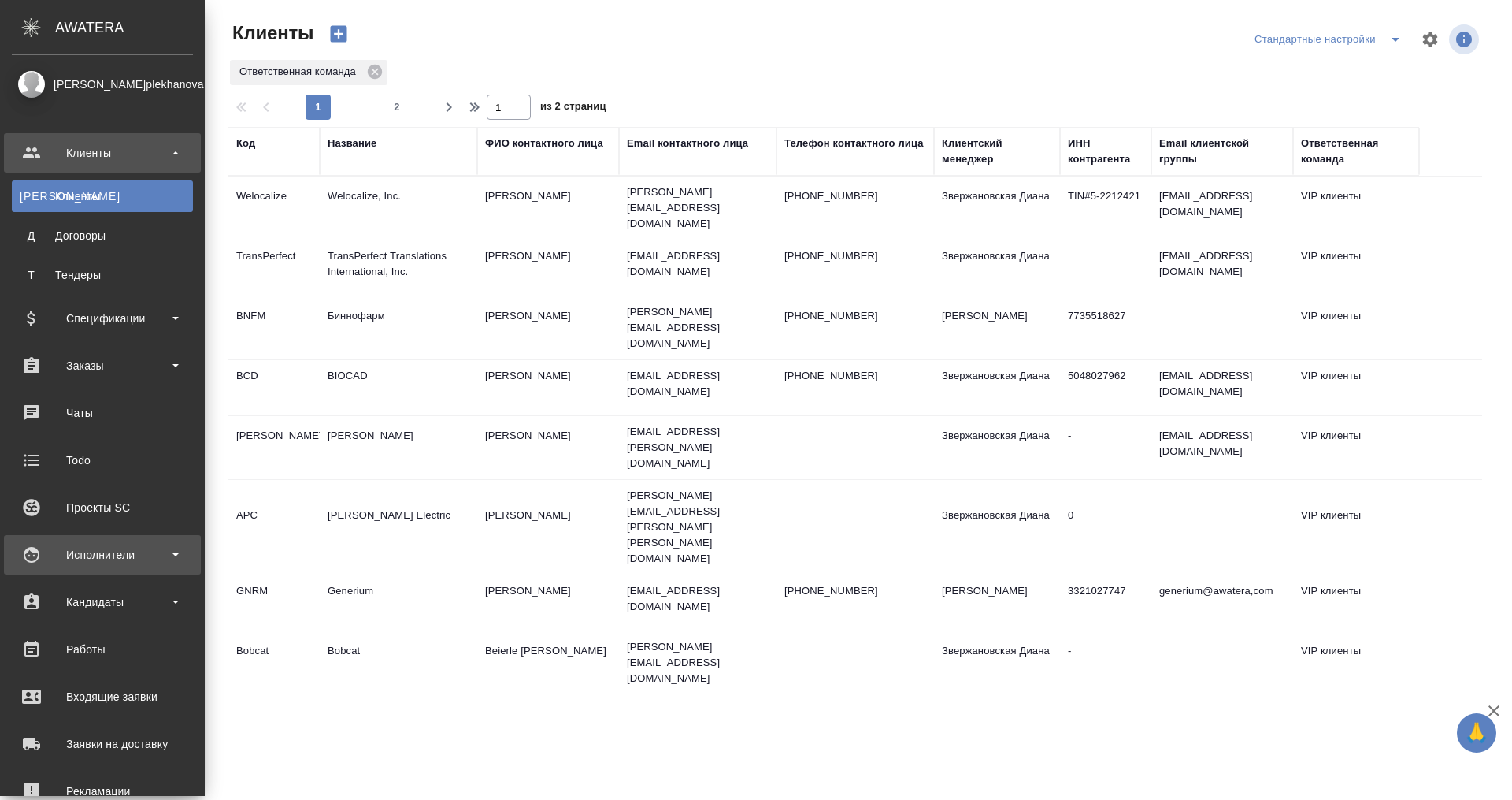
click at [134, 545] on div "Исполнители" at bounding box center [102, 554] width 181 height 23
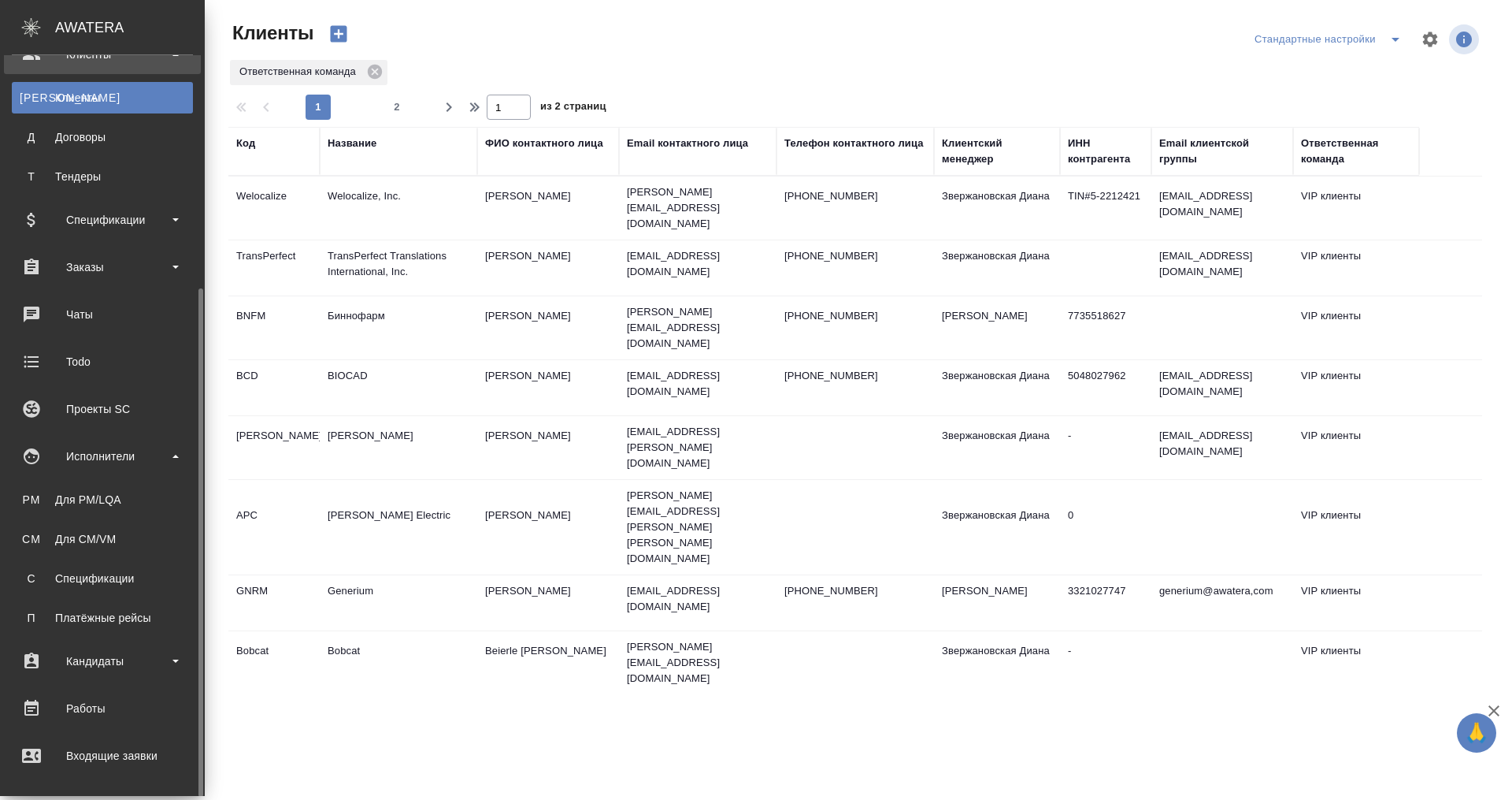
scroll to position [197, 0]
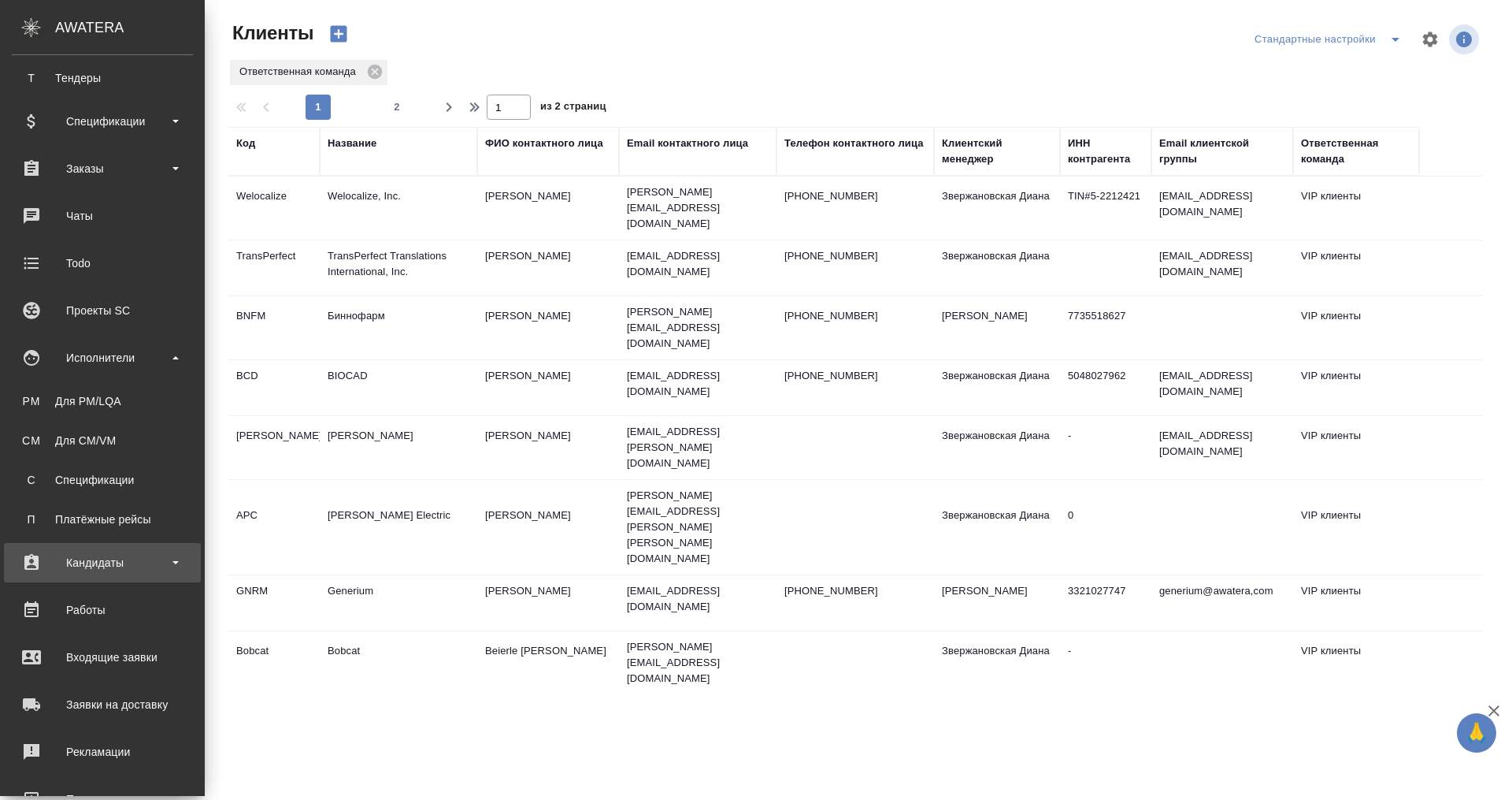
click at [94, 552] on div "Кандидаты" at bounding box center [102, 562] width 181 height 23
